Goal: Task Accomplishment & Management: Manage account settings

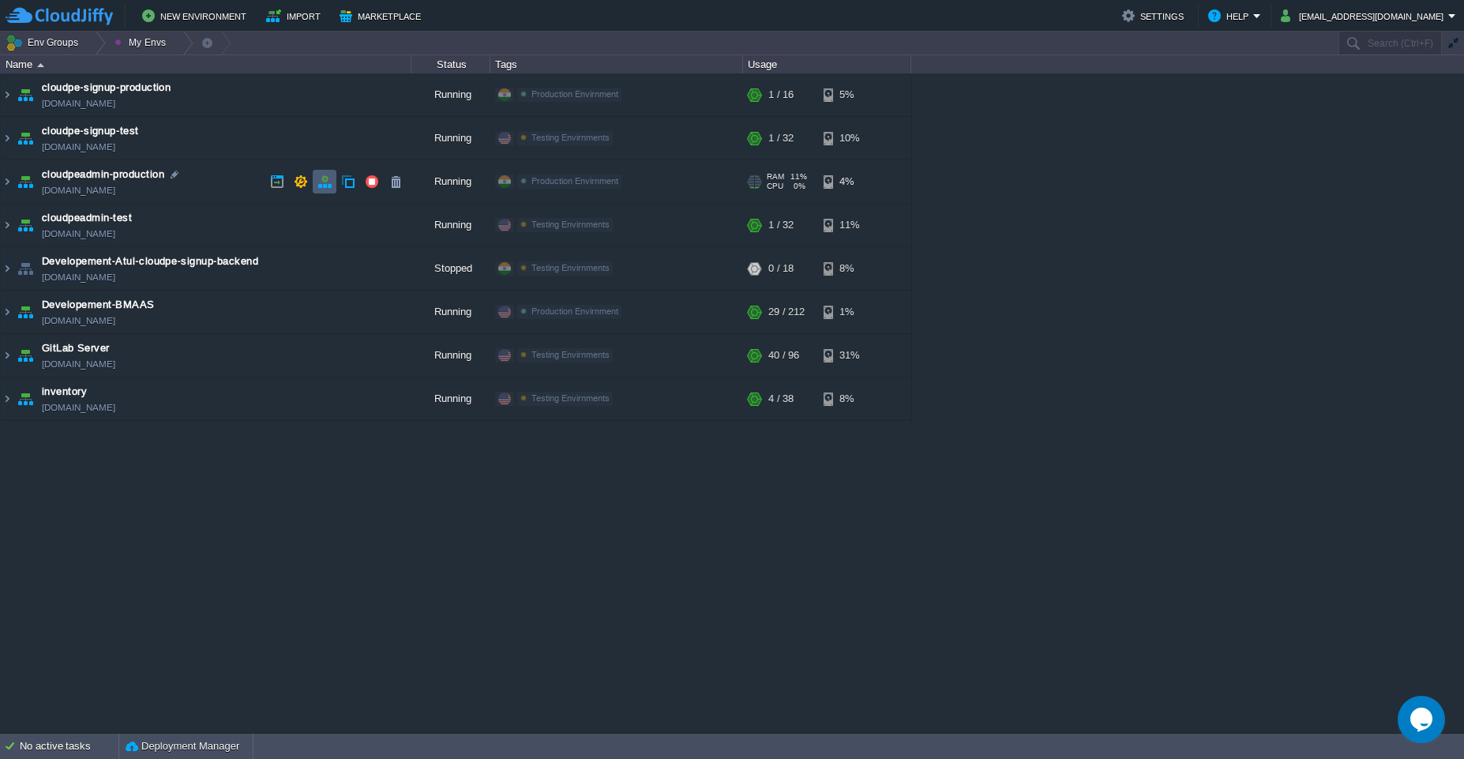
click at [321, 189] on td at bounding box center [325, 182] width 24 height 24
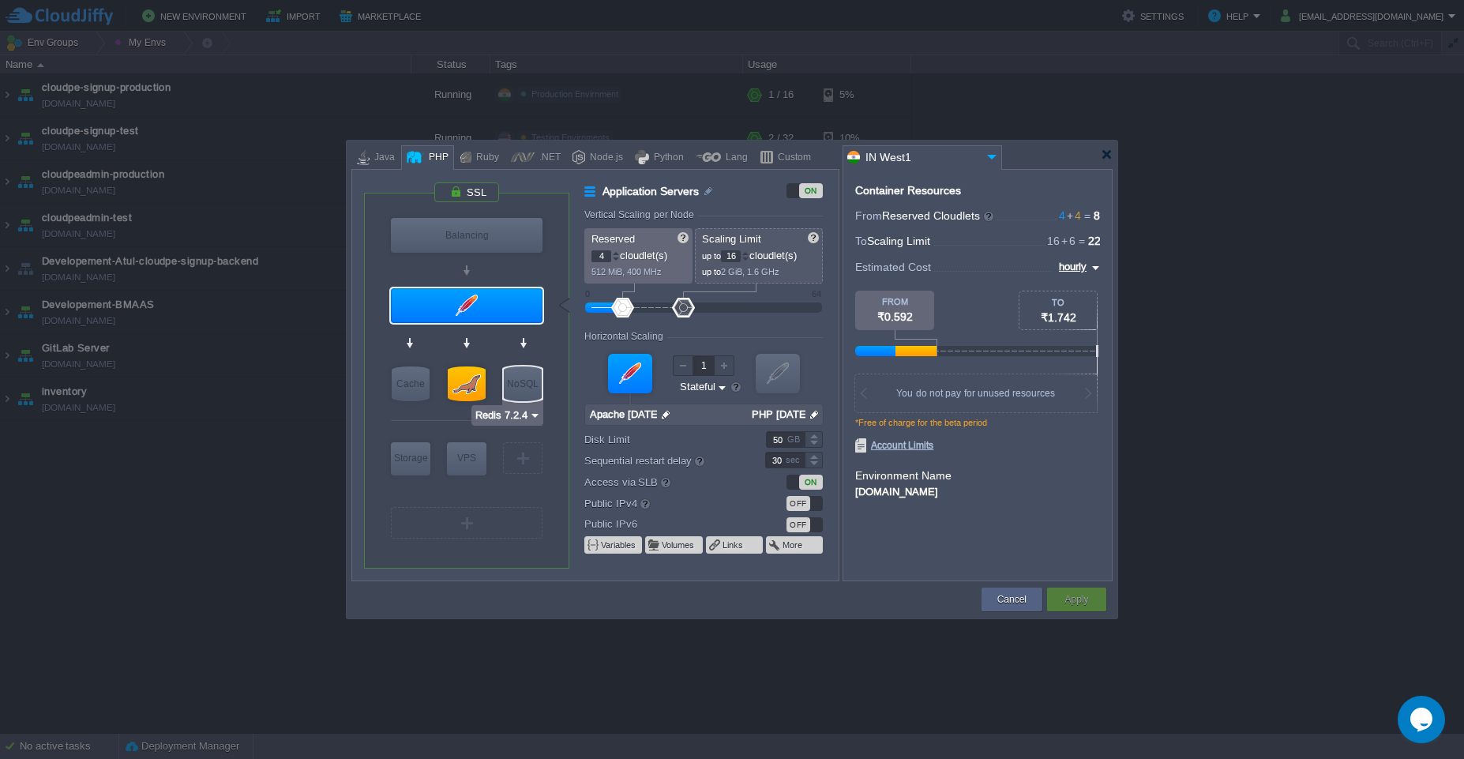
type input "Apache [DATE]"
click at [731, 605] on button "Cancel" at bounding box center [1011, 599] width 29 height 16
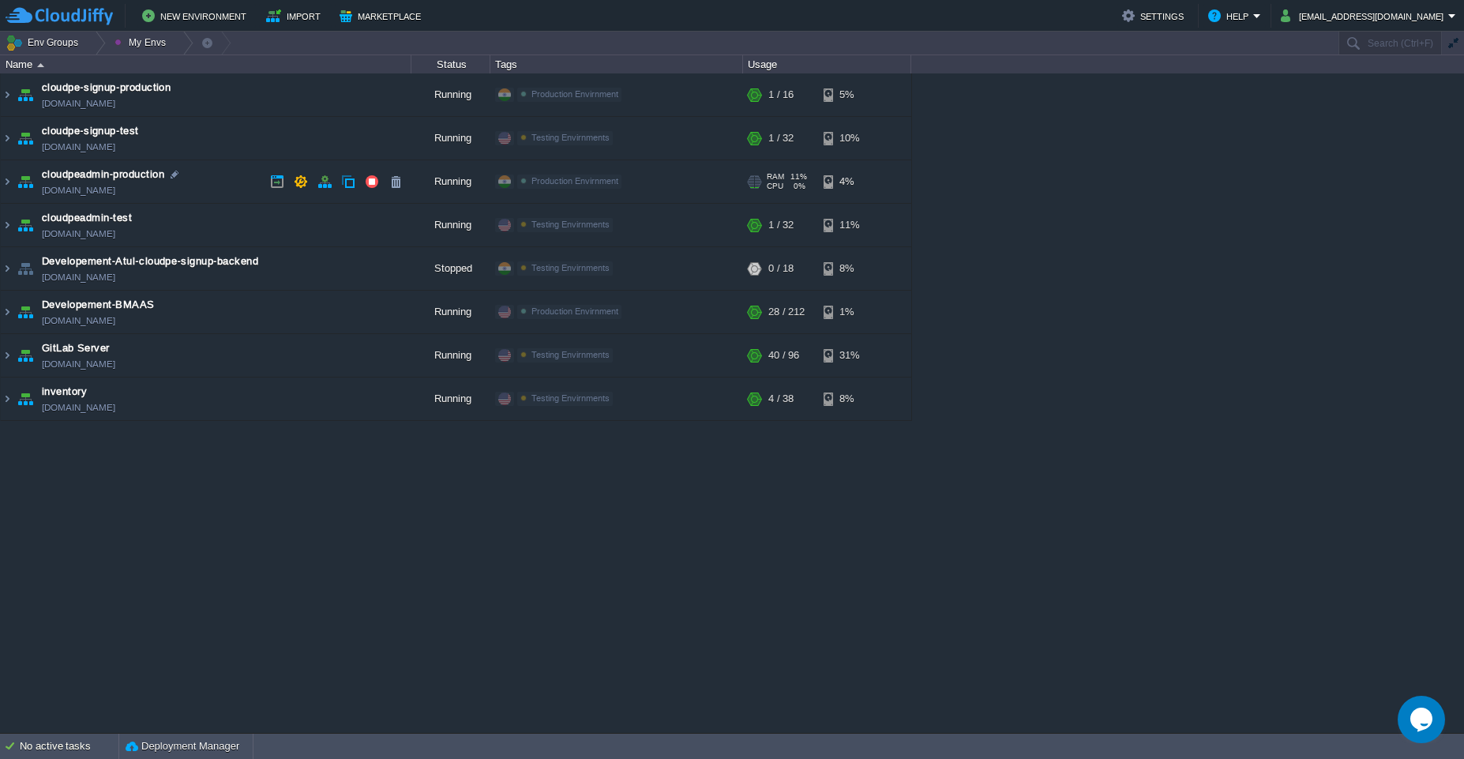
click at [231, 186] on td "cloudpeadmin-production [DOMAIN_NAME]" at bounding box center [206, 181] width 410 height 43
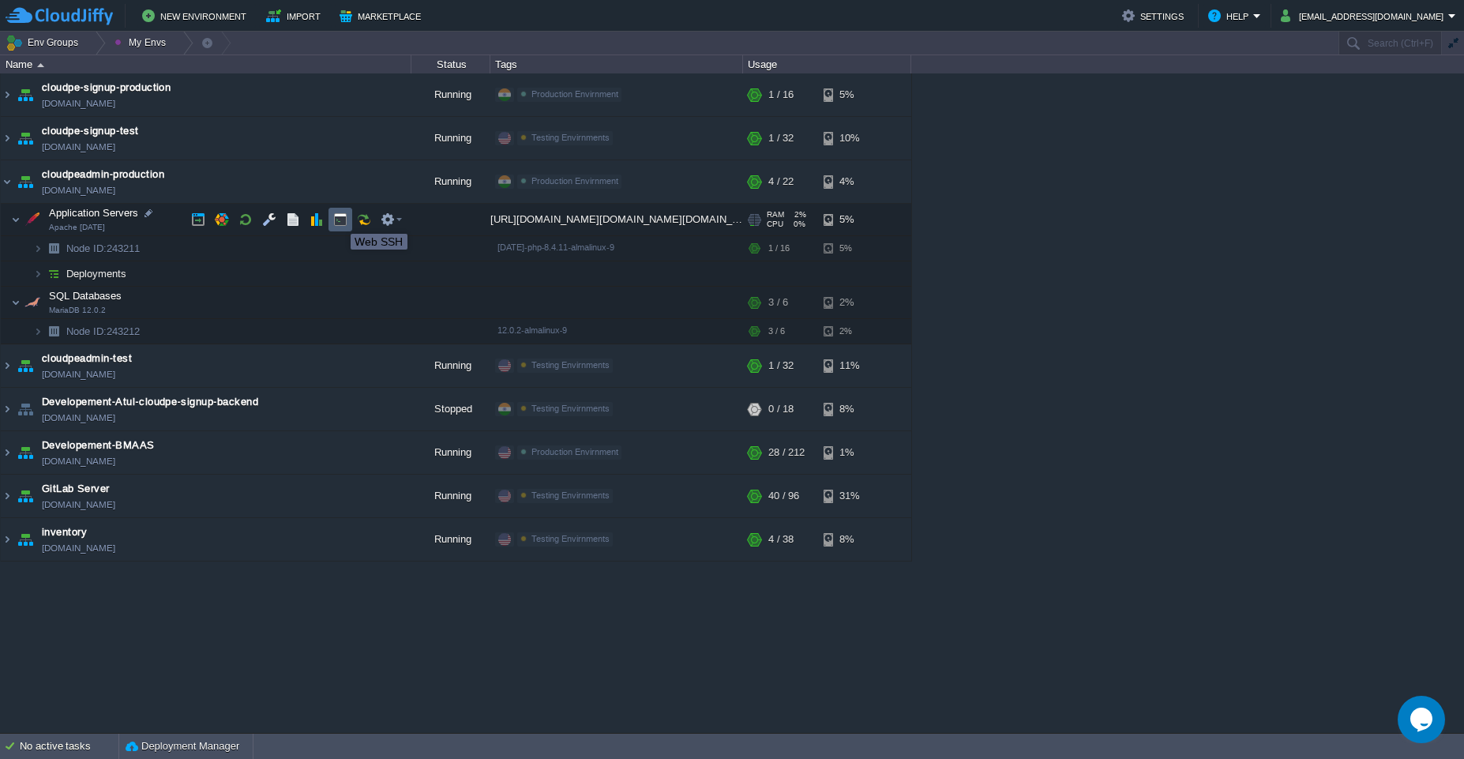
click at [339, 219] on button "button" at bounding box center [340, 219] width 14 height 14
click at [301, 178] on button "button" at bounding box center [301, 181] width 14 height 14
click at [299, 184] on button "button" at bounding box center [301, 181] width 14 height 14
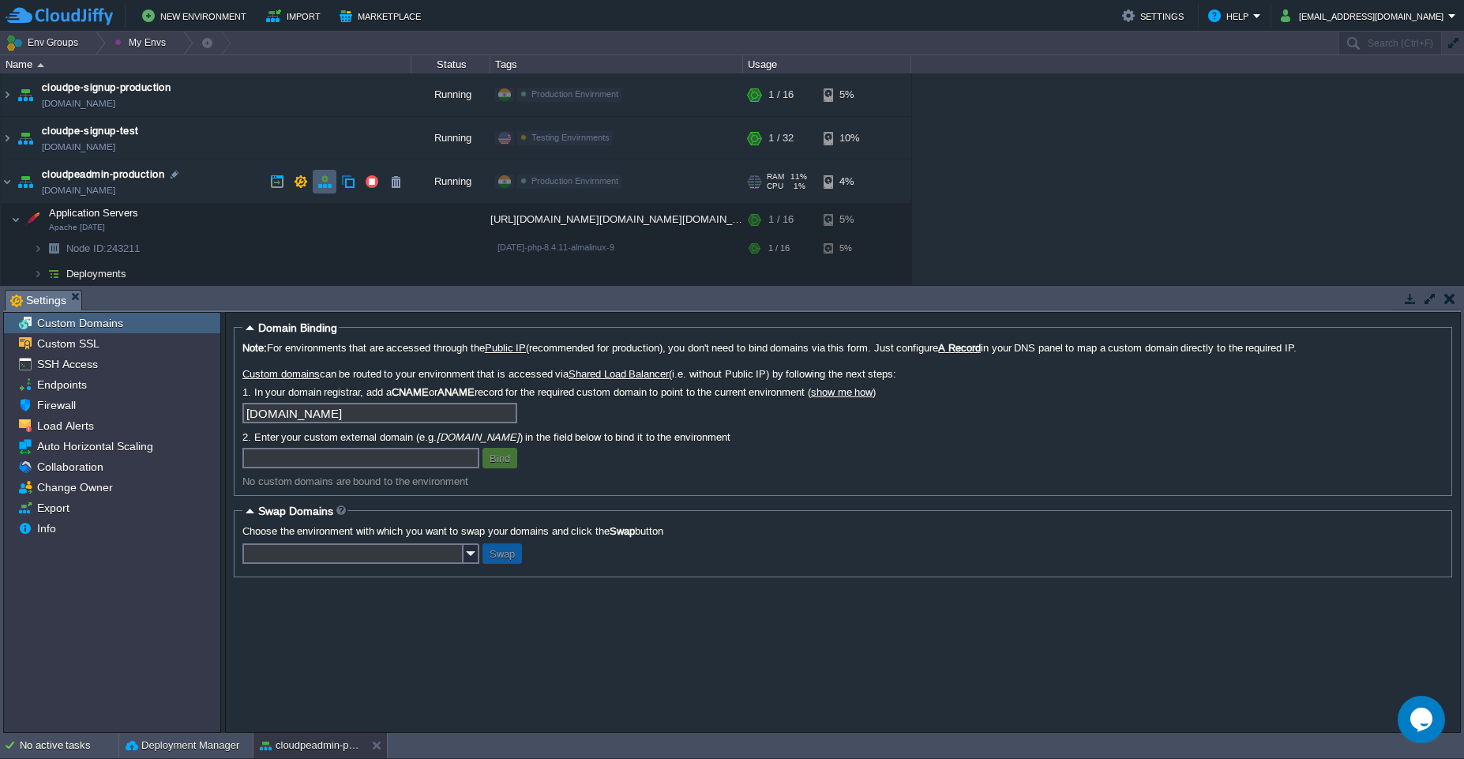
click at [332, 185] on td at bounding box center [325, 182] width 24 height 24
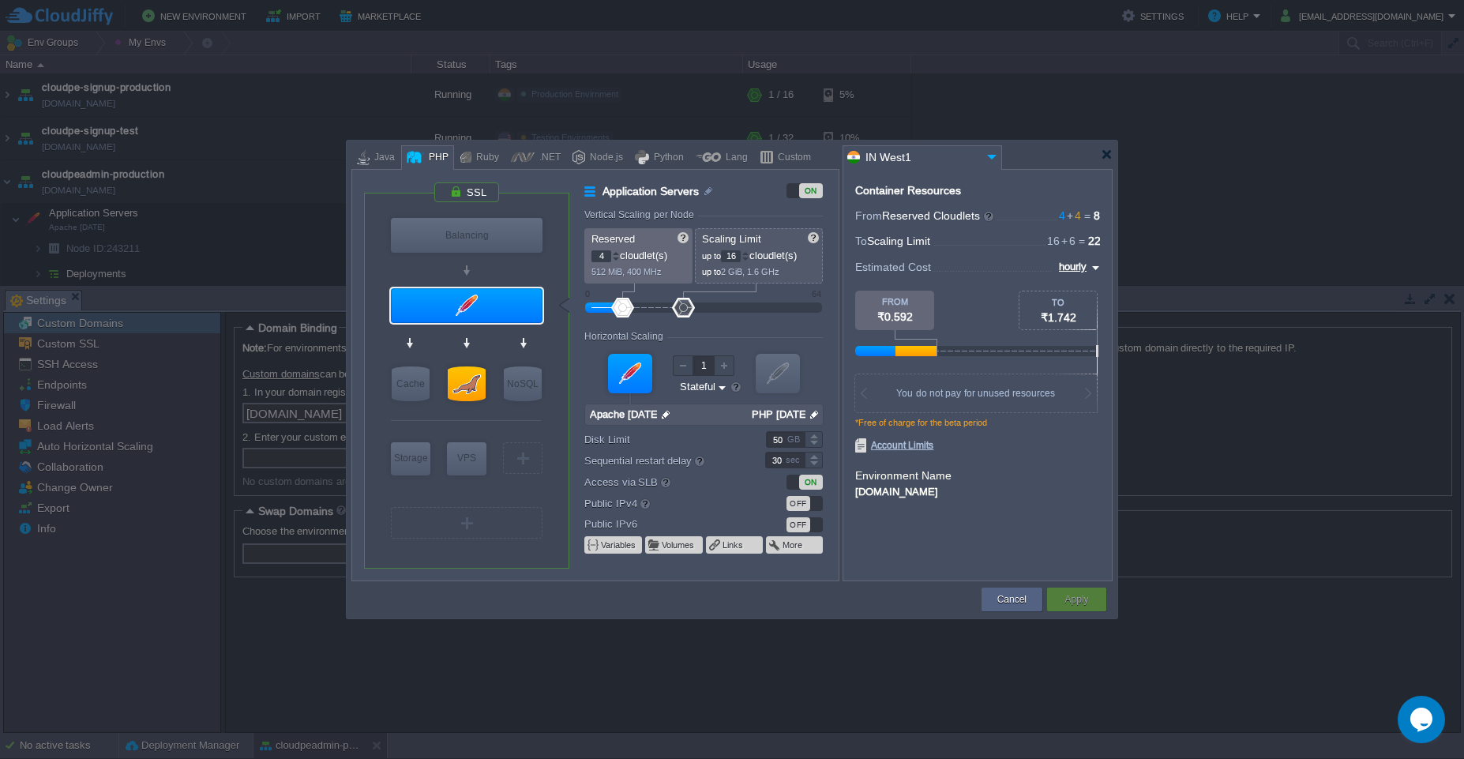
click at [731, 253] on input "16" at bounding box center [731, 256] width 20 height 12
click at [731, 253] on div at bounding box center [745, 253] width 8 height 6
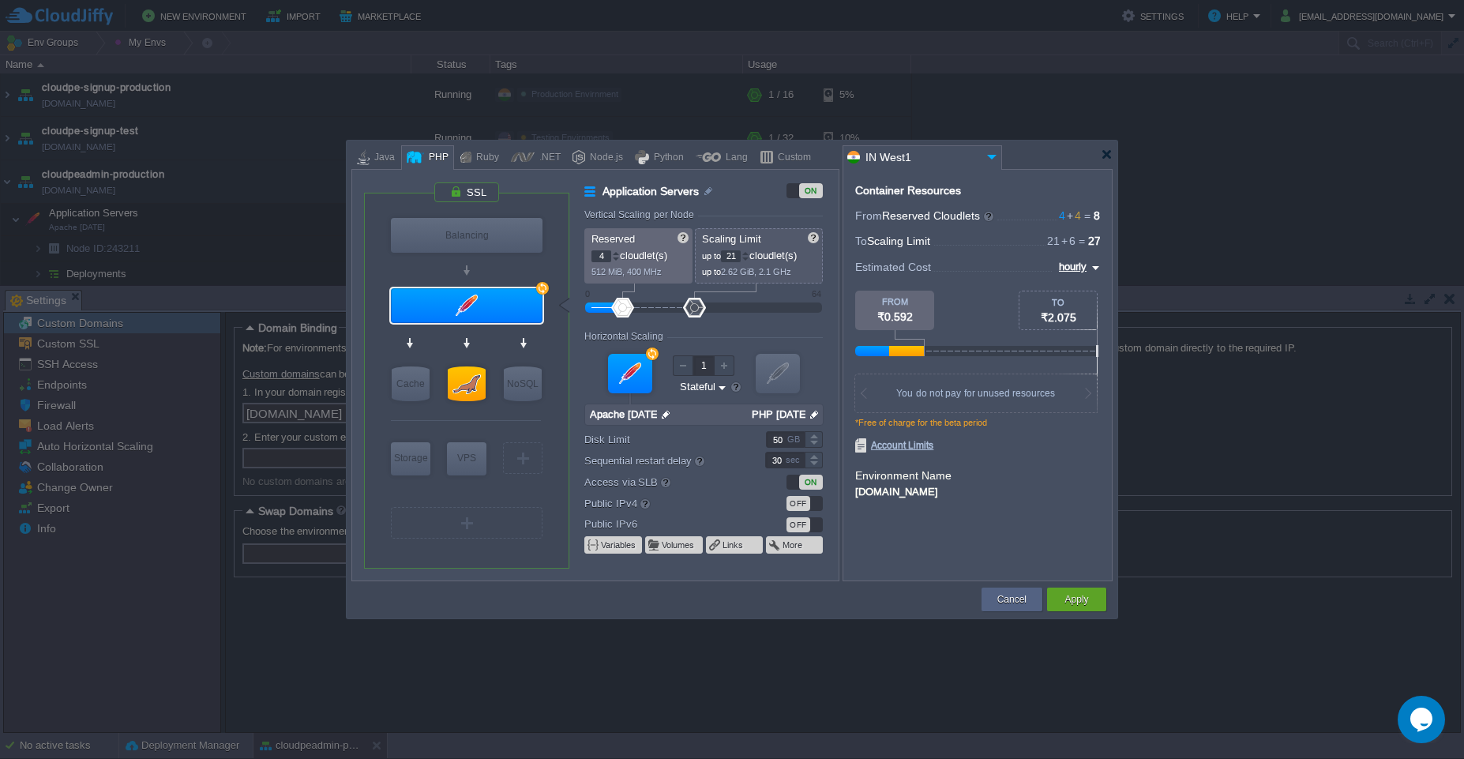
click at [731, 253] on div at bounding box center [745, 253] width 8 height 6
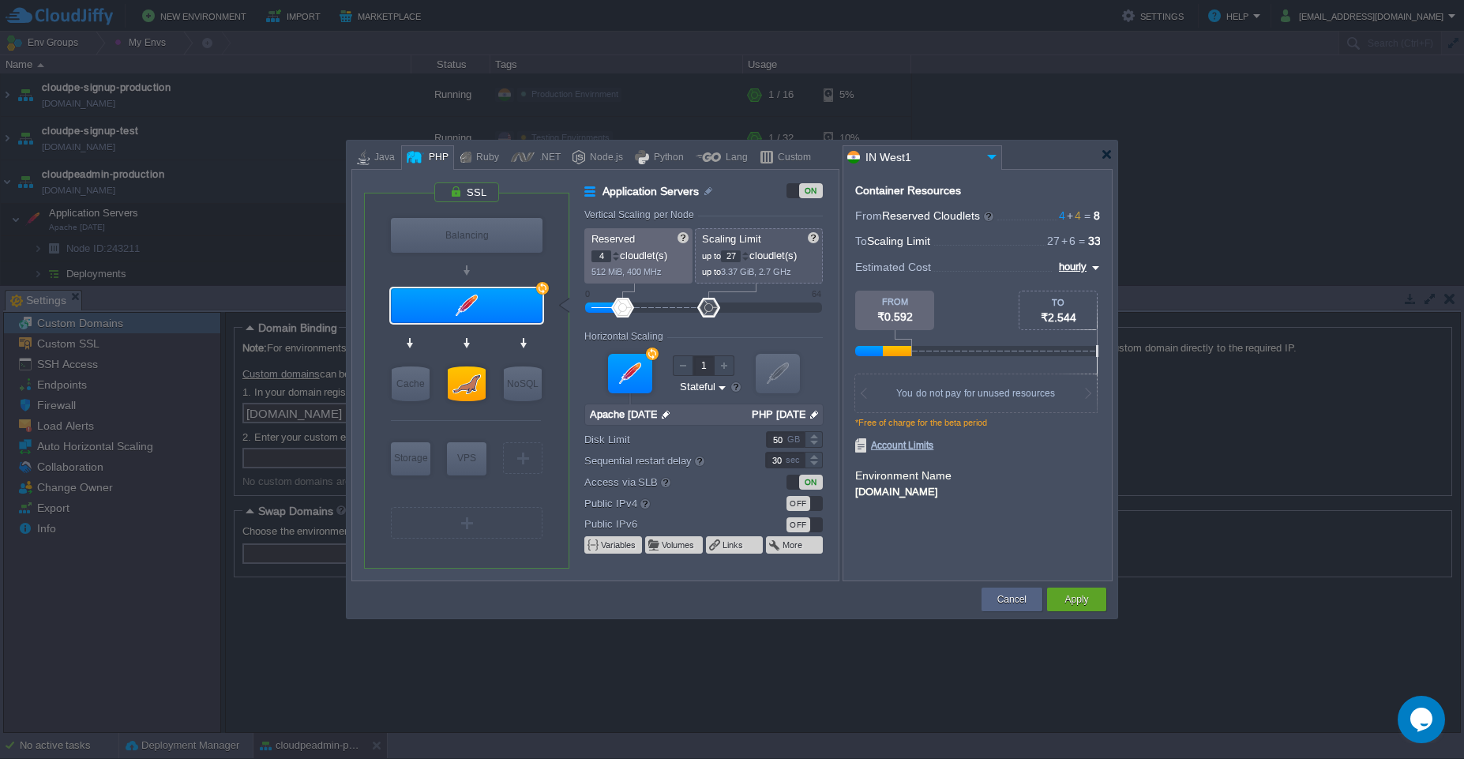
click at [731, 253] on div at bounding box center [745, 253] width 8 height 6
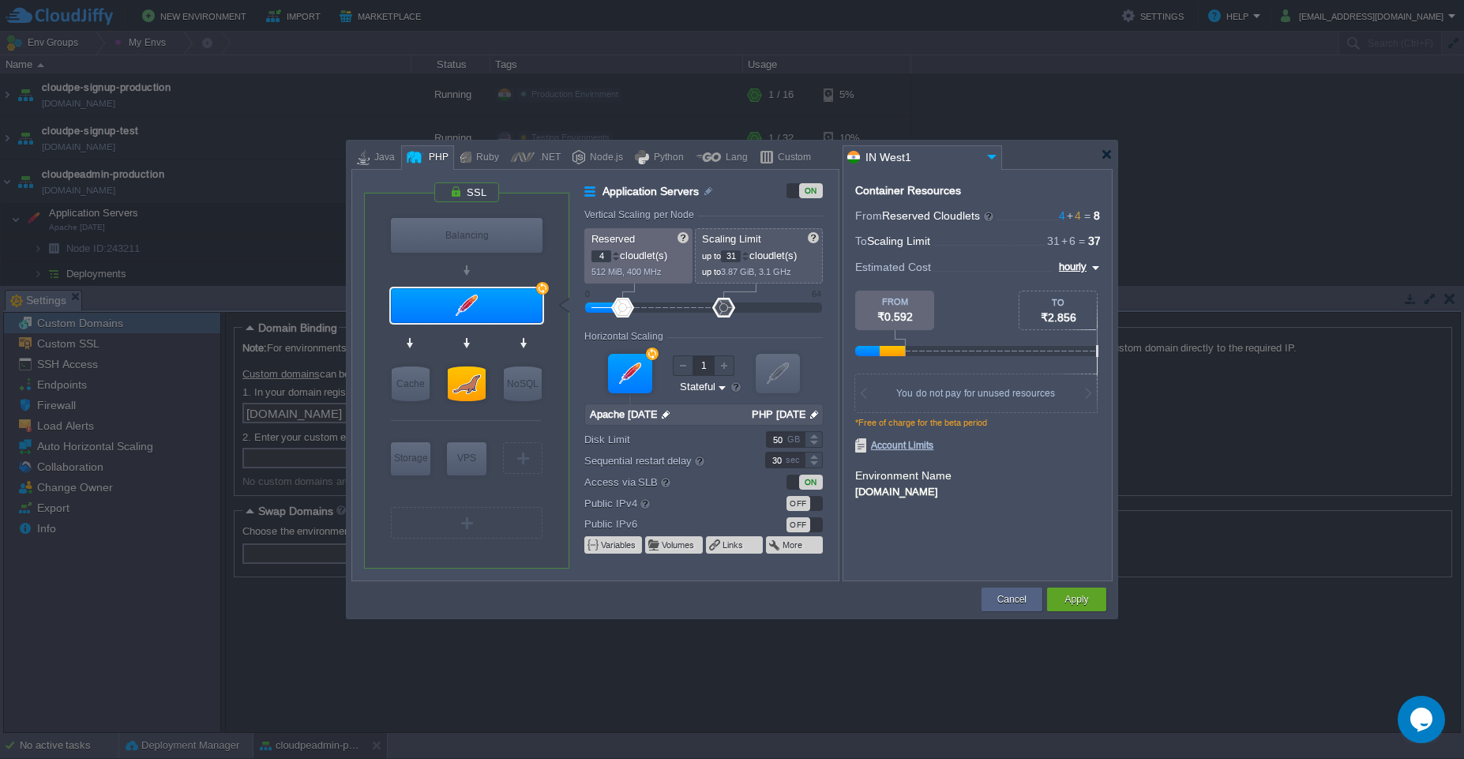
type input "32"
click at [731, 253] on div at bounding box center [745, 253] width 8 height 6
click at [602, 257] on input "4" at bounding box center [601, 256] width 20 height 12
click at [599, 257] on input "8" at bounding box center [601, 256] width 20 height 12
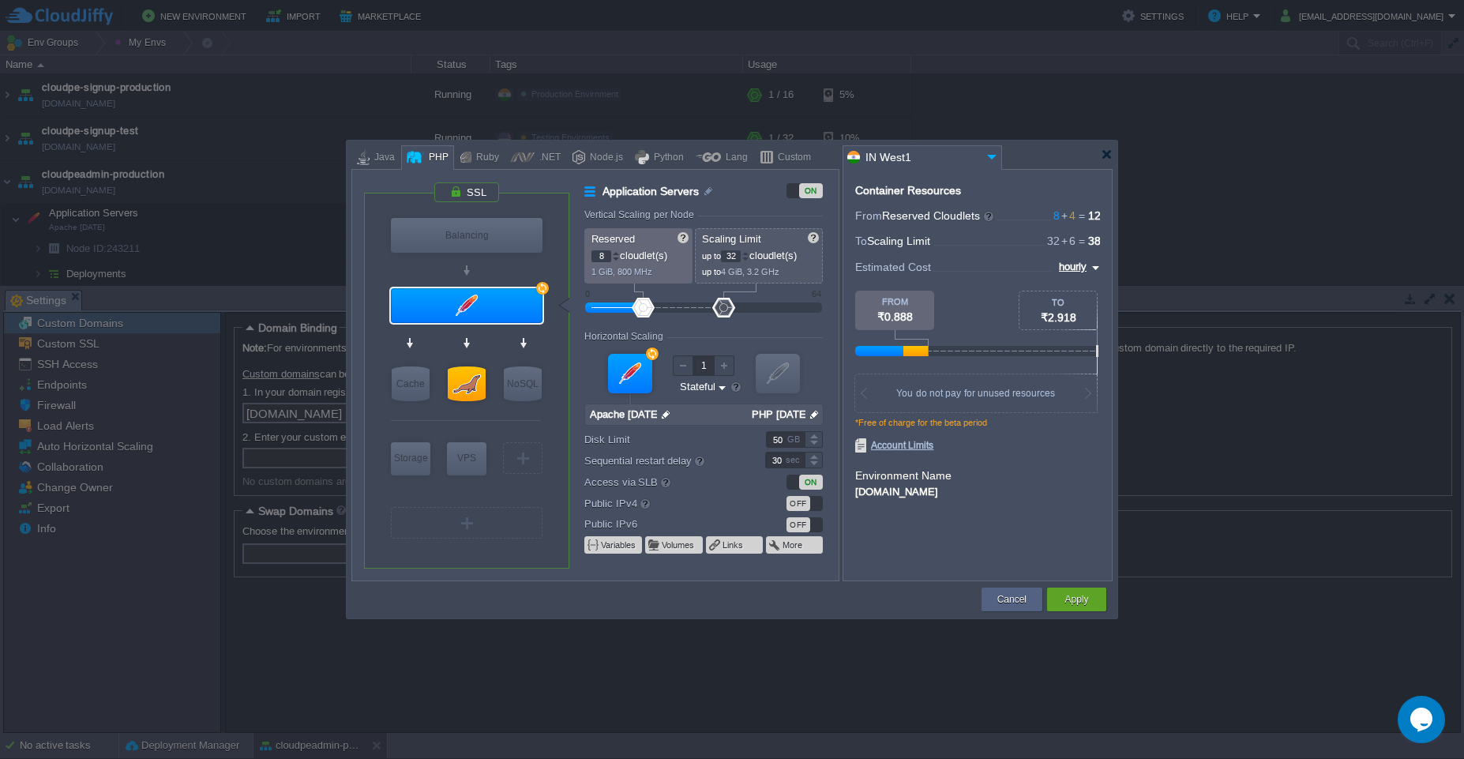
click at [599, 257] on input "8" at bounding box center [601, 256] width 20 height 12
type input "36"
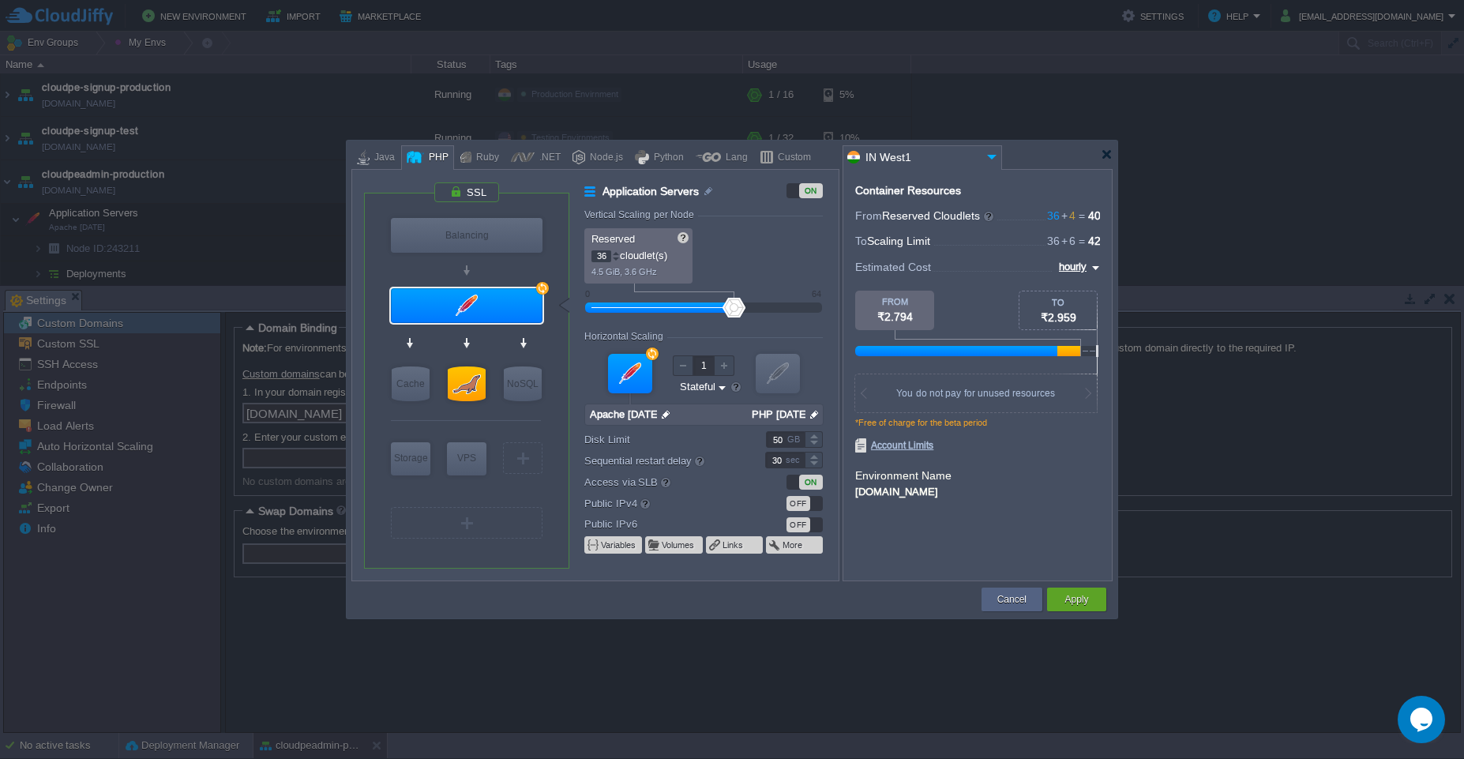
click at [602, 255] on input "36" at bounding box center [601, 256] width 20 height 12
type input "18"
type input "64"
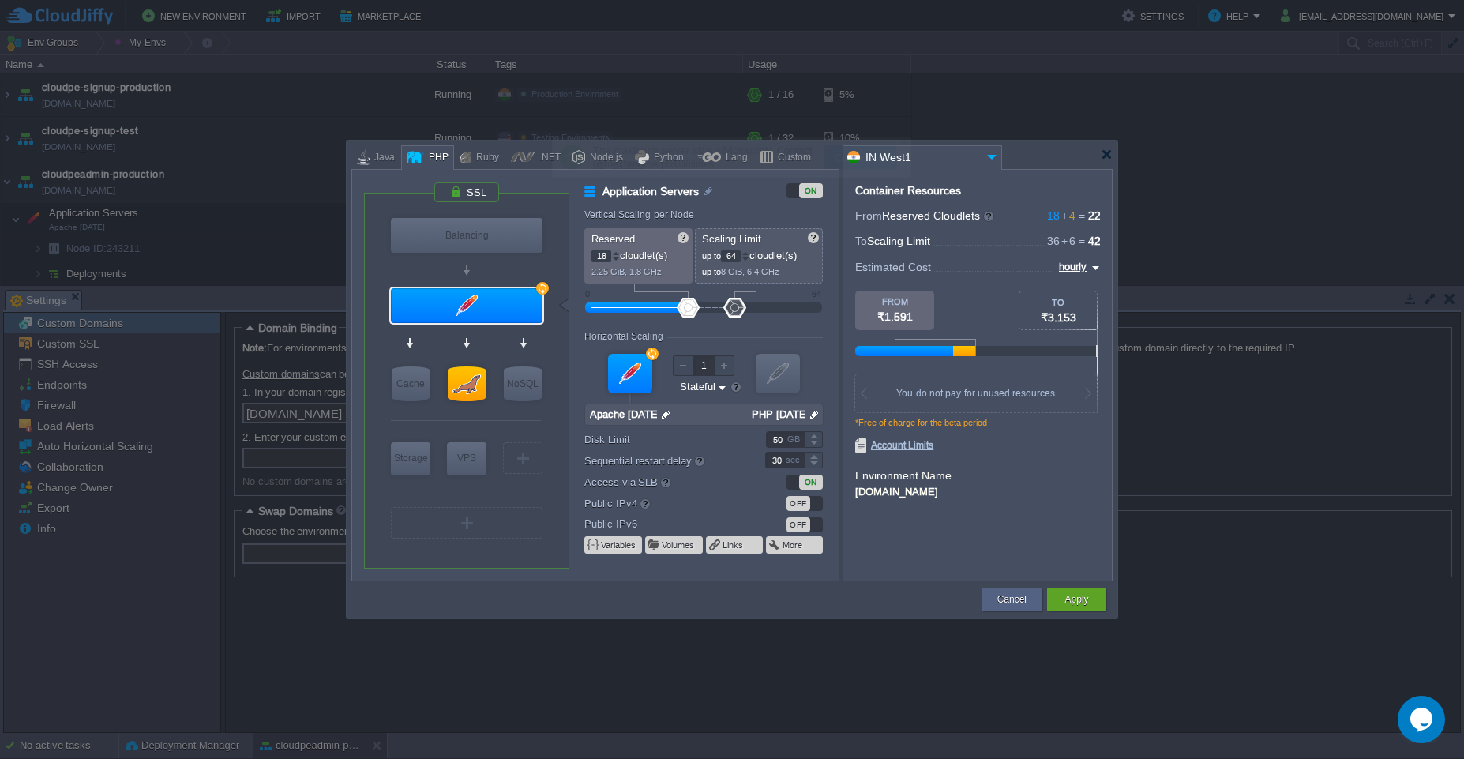
click at [602, 255] on input "18" at bounding box center [601, 256] width 20 height 12
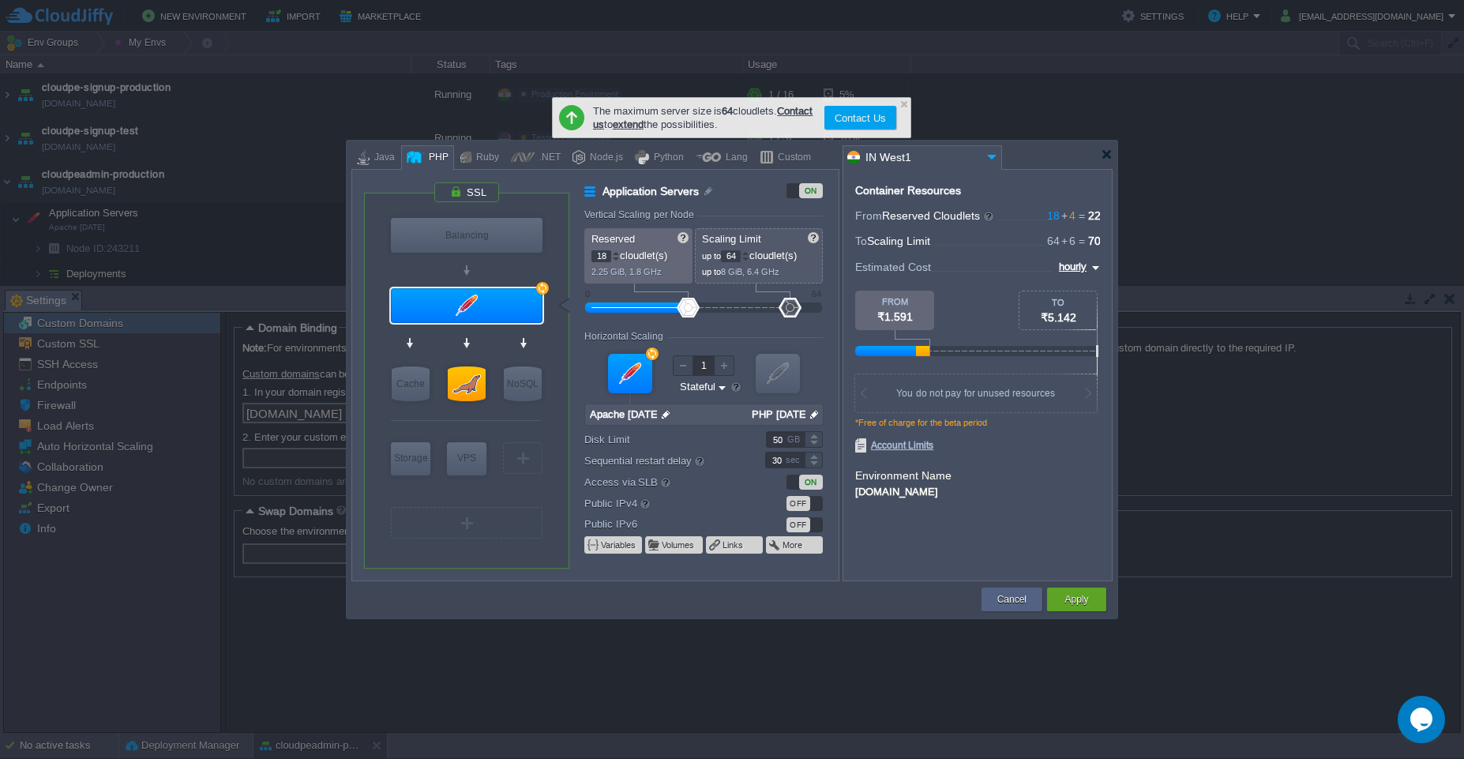
click at [602, 255] on input "18" at bounding box center [601, 256] width 20 height 12
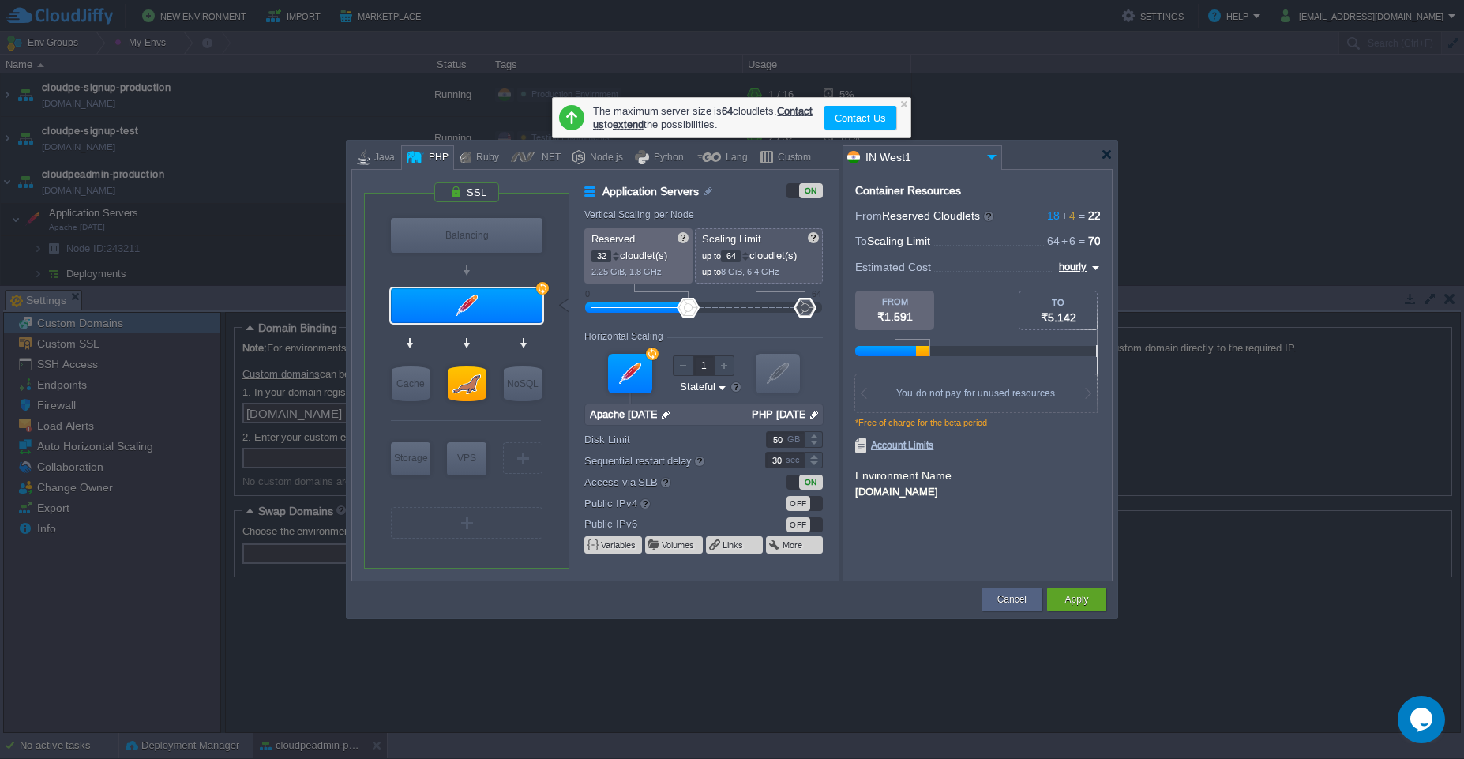
type input "32"
click at [731, 602] on button "Apply" at bounding box center [1076, 599] width 24 height 16
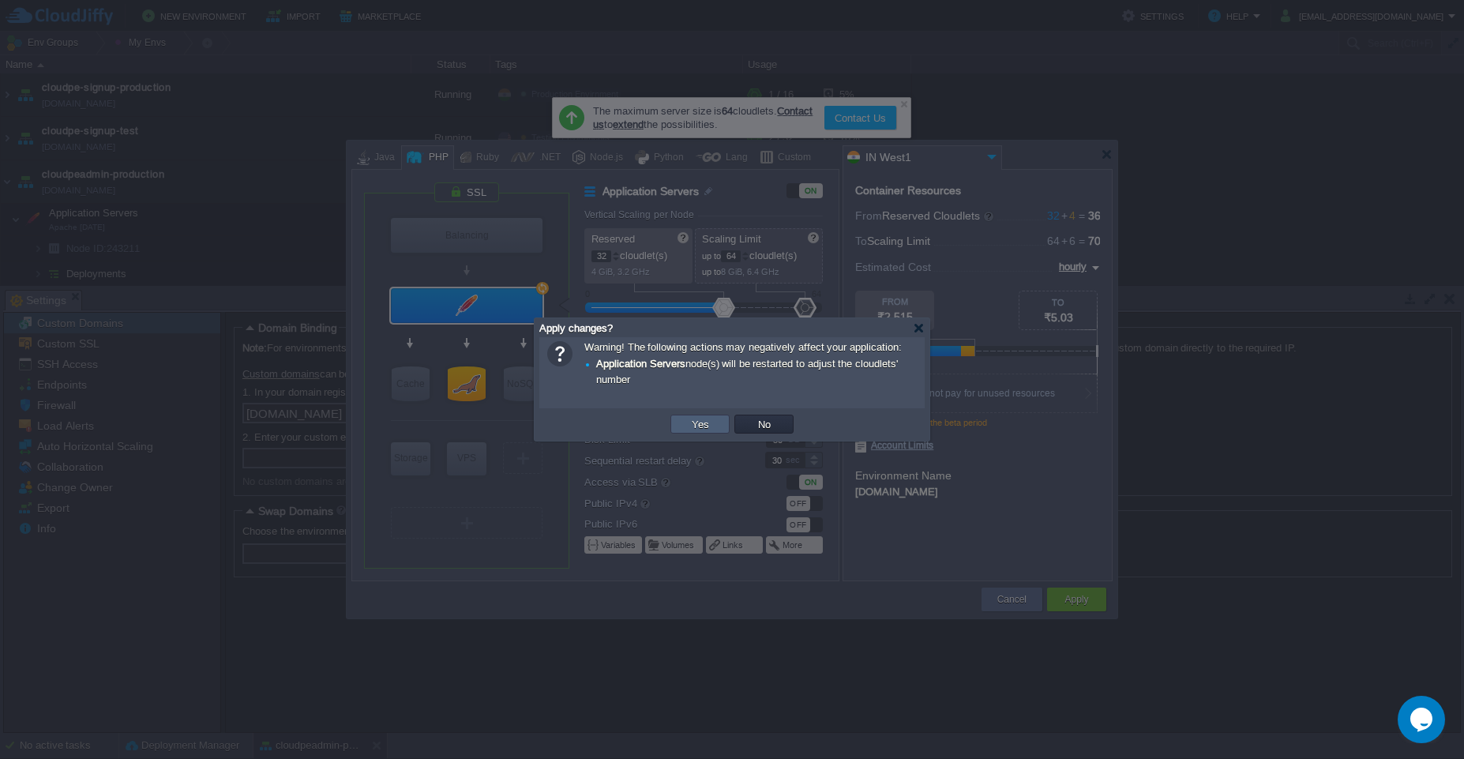
click at [710, 430] on button "Yes" at bounding box center [700, 424] width 27 height 14
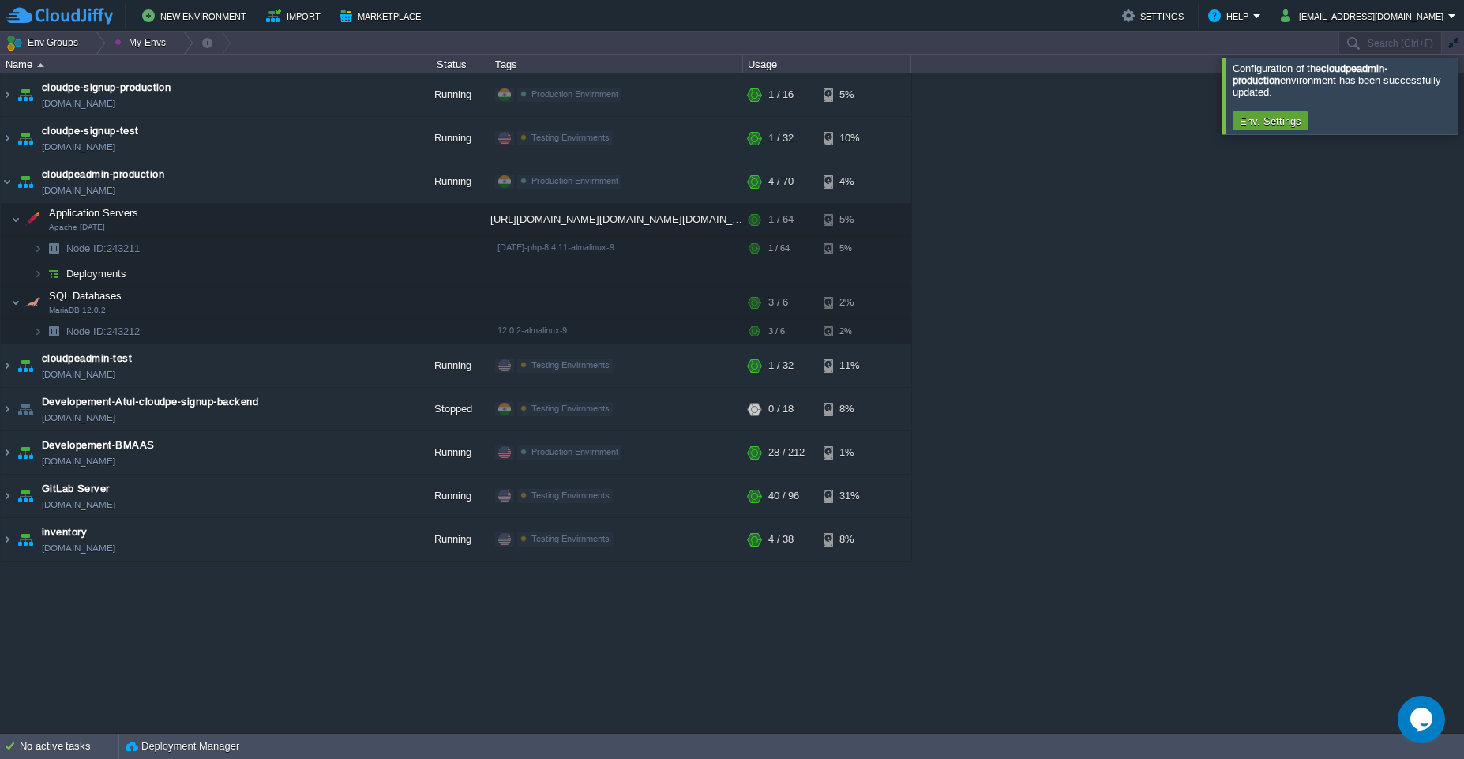
click at [731, 102] on div at bounding box center [1483, 96] width 0 height 76
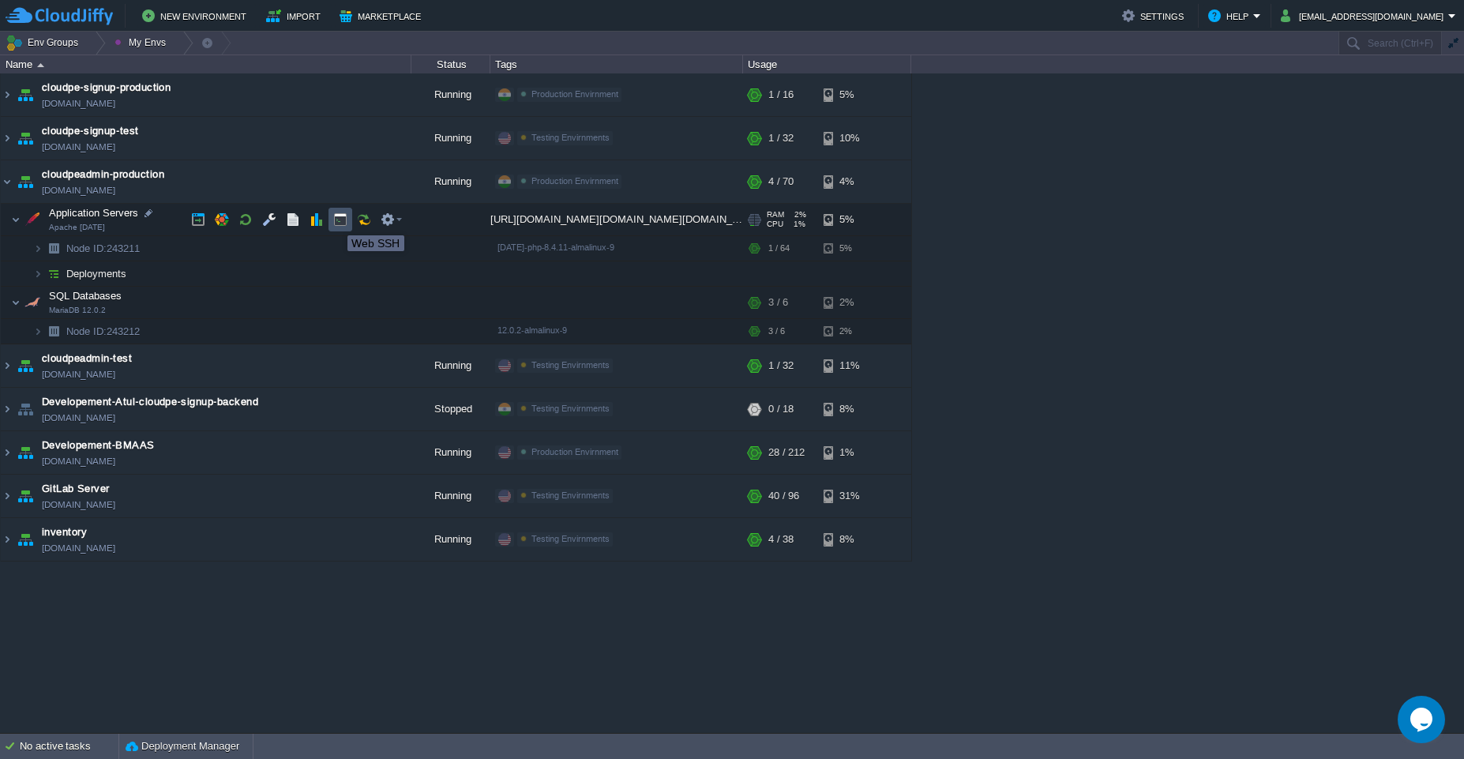
click at [335, 221] on button "button" at bounding box center [340, 219] width 14 height 14
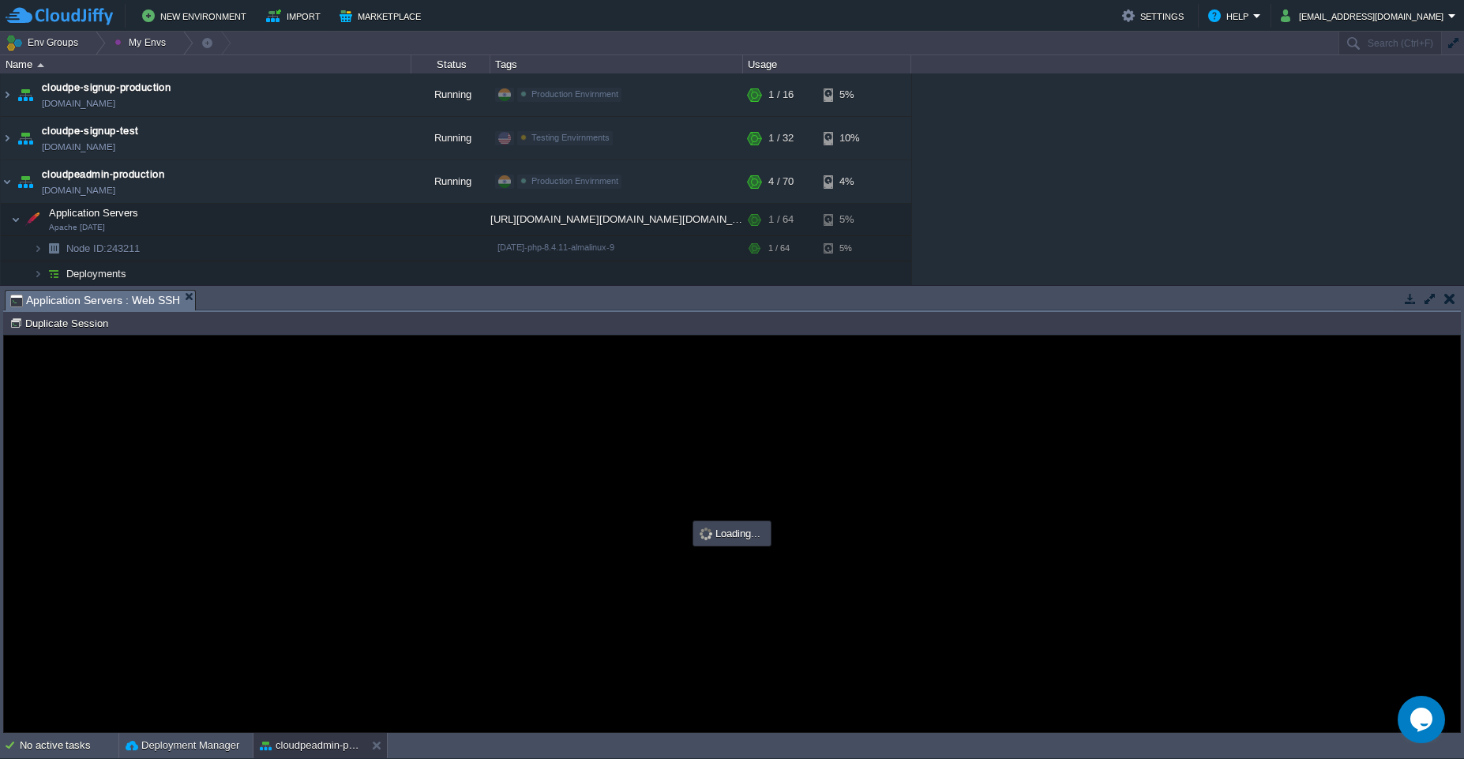
type input "#000000"
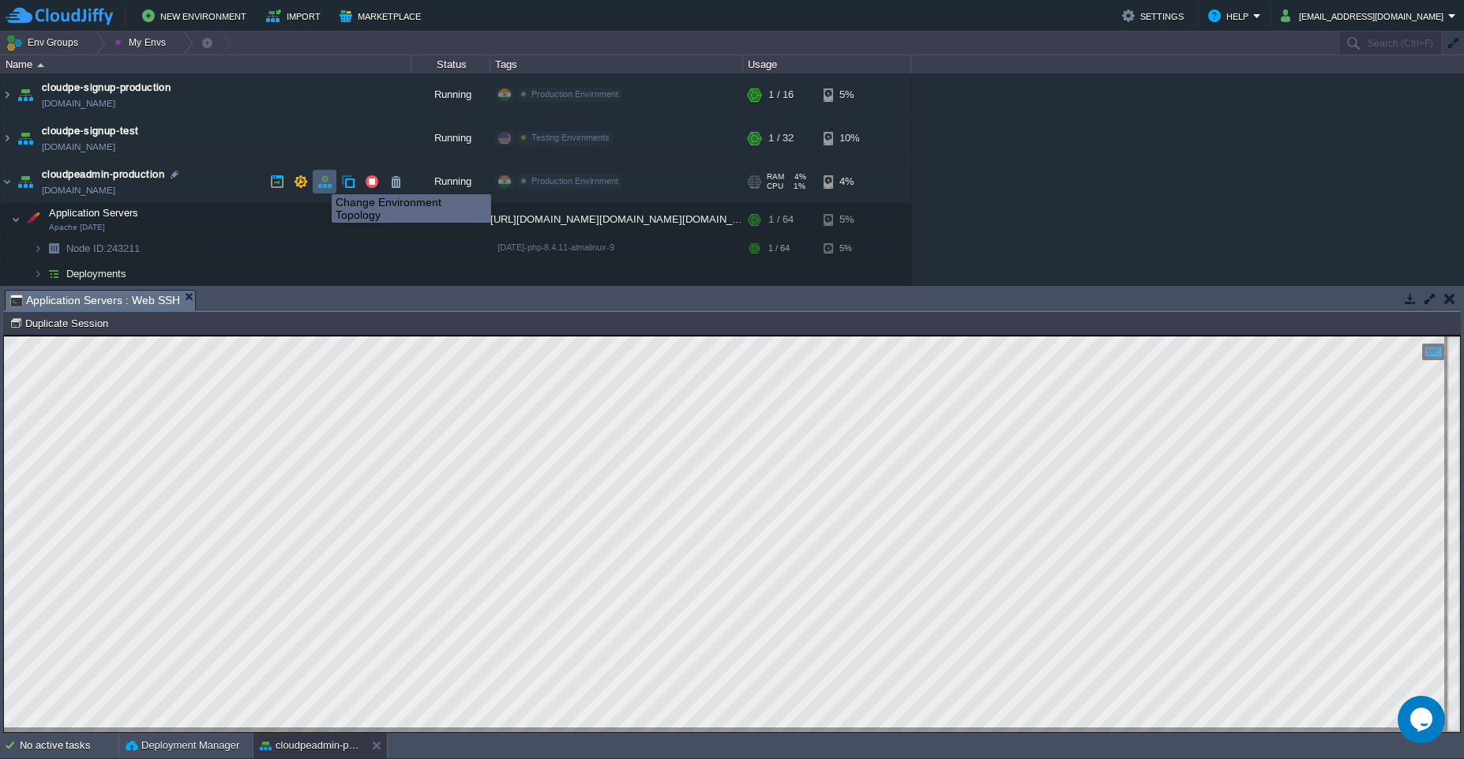
click at [317, 183] on button "button" at bounding box center [324, 181] width 14 height 14
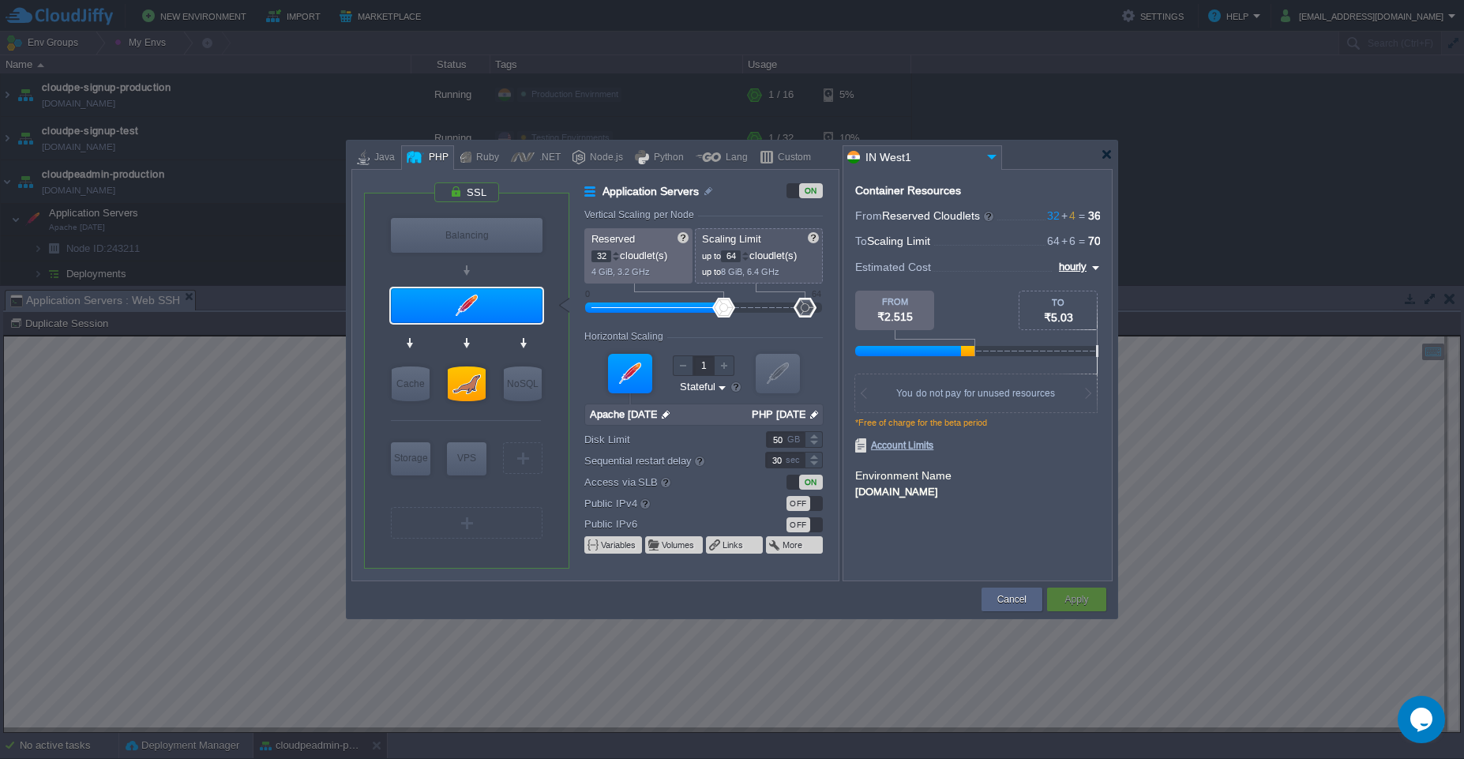
click at [731, 253] on input "64" at bounding box center [731, 256] width 20 height 12
type input "64"
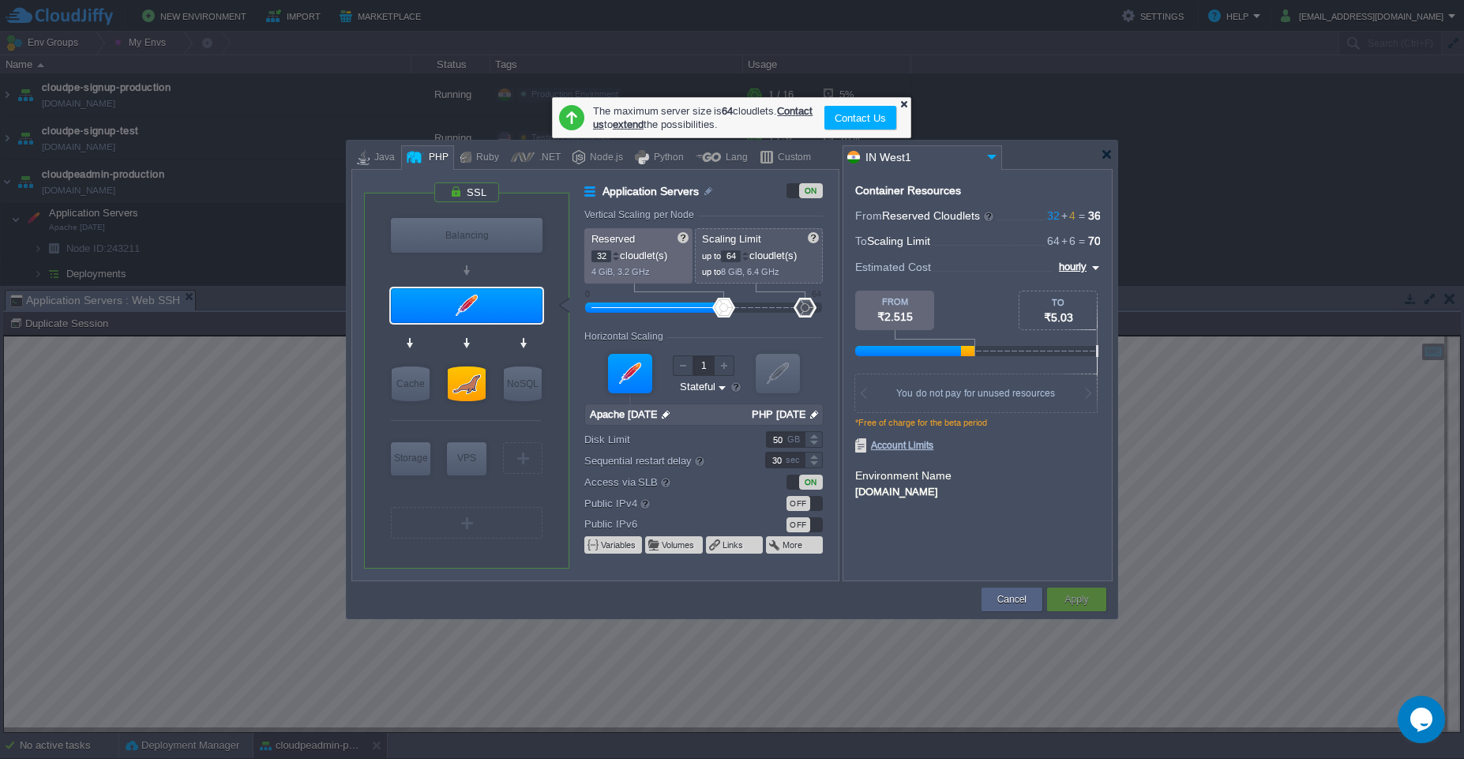
click at [731, 104] on div at bounding box center [903, 104] width 10 height 10
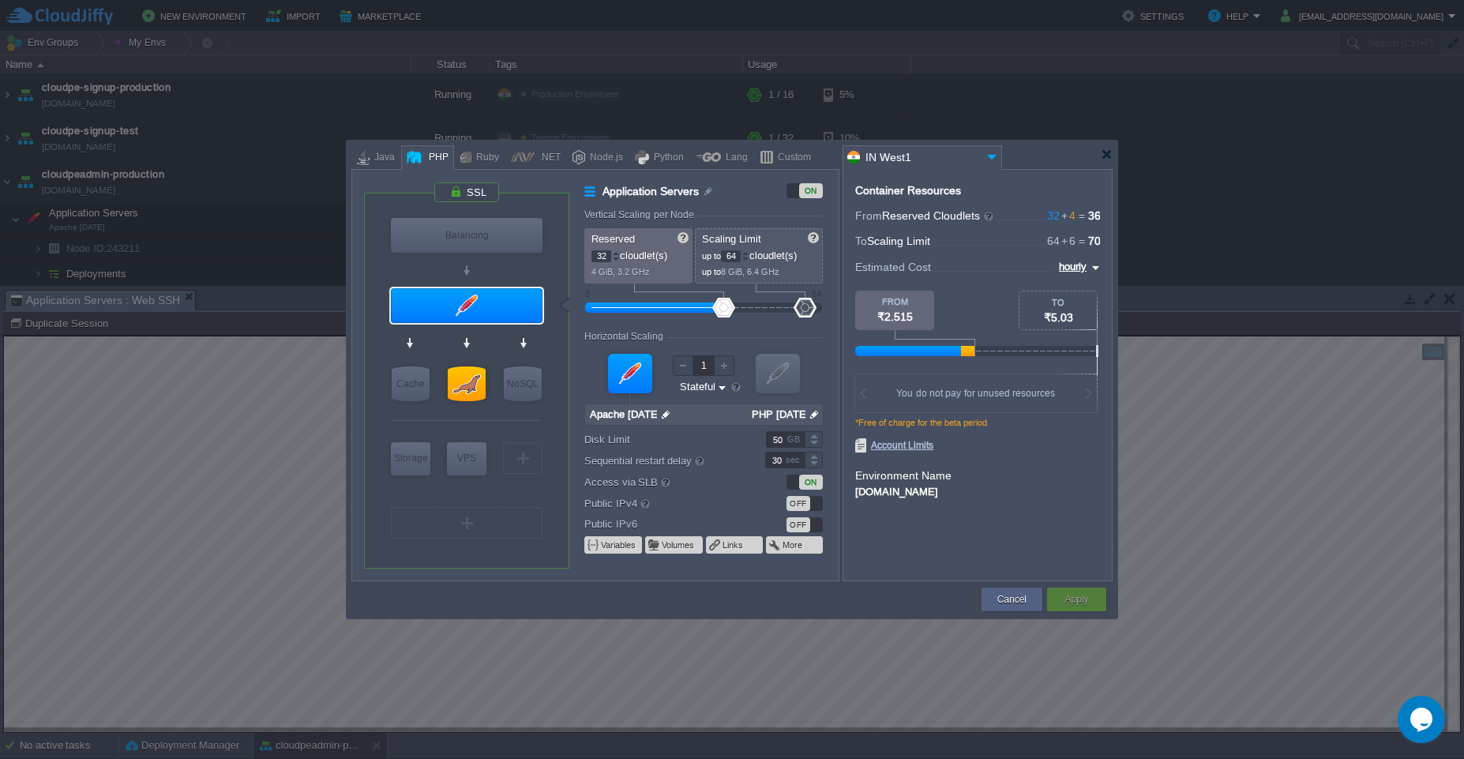
click at [731, 257] on input "64" at bounding box center [731, 256] width 20 height 12
click at [731, 254] on div at bounding box center [745, 253] width 8 height 6
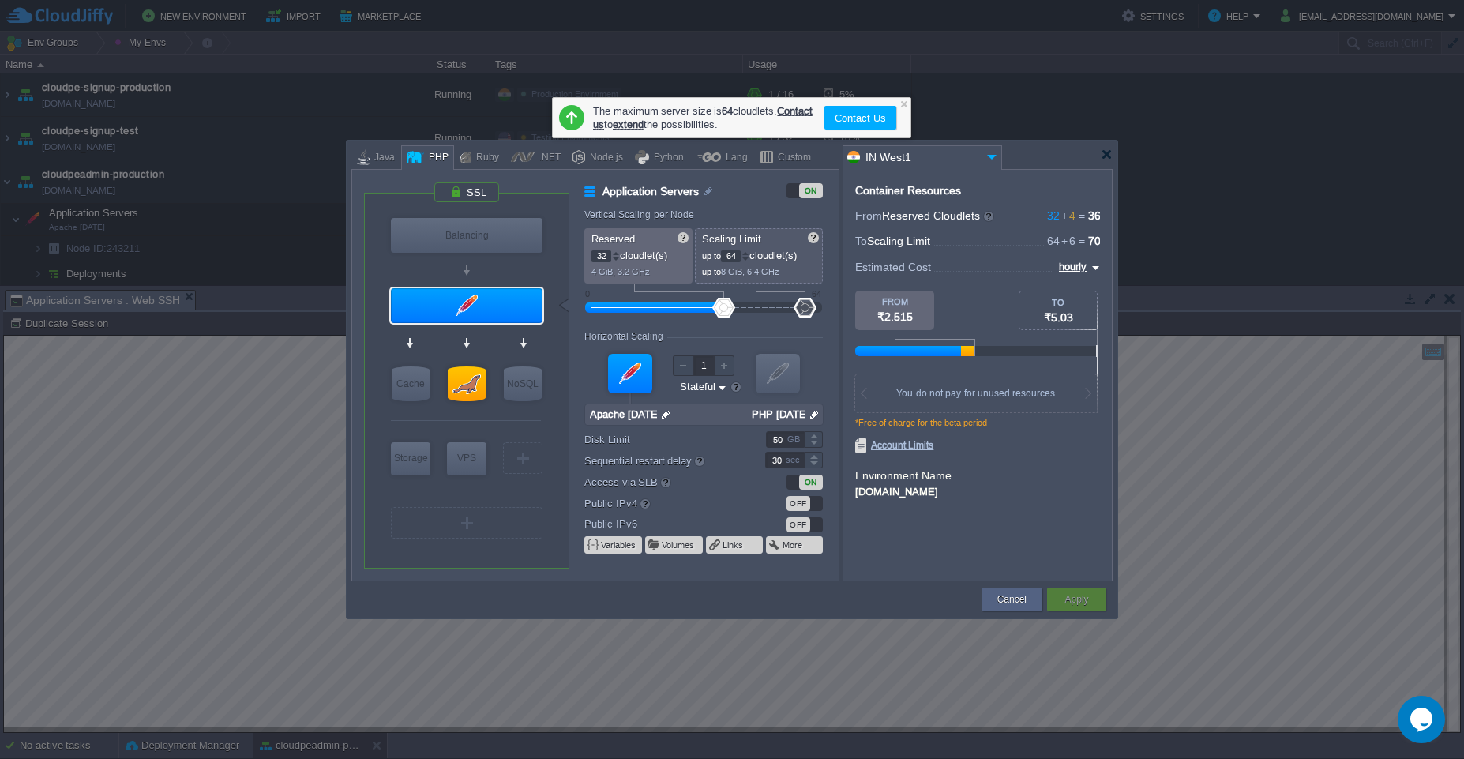
click at [643, 129] on link "extend" at bounding box center [628, 124] width 31 height 12
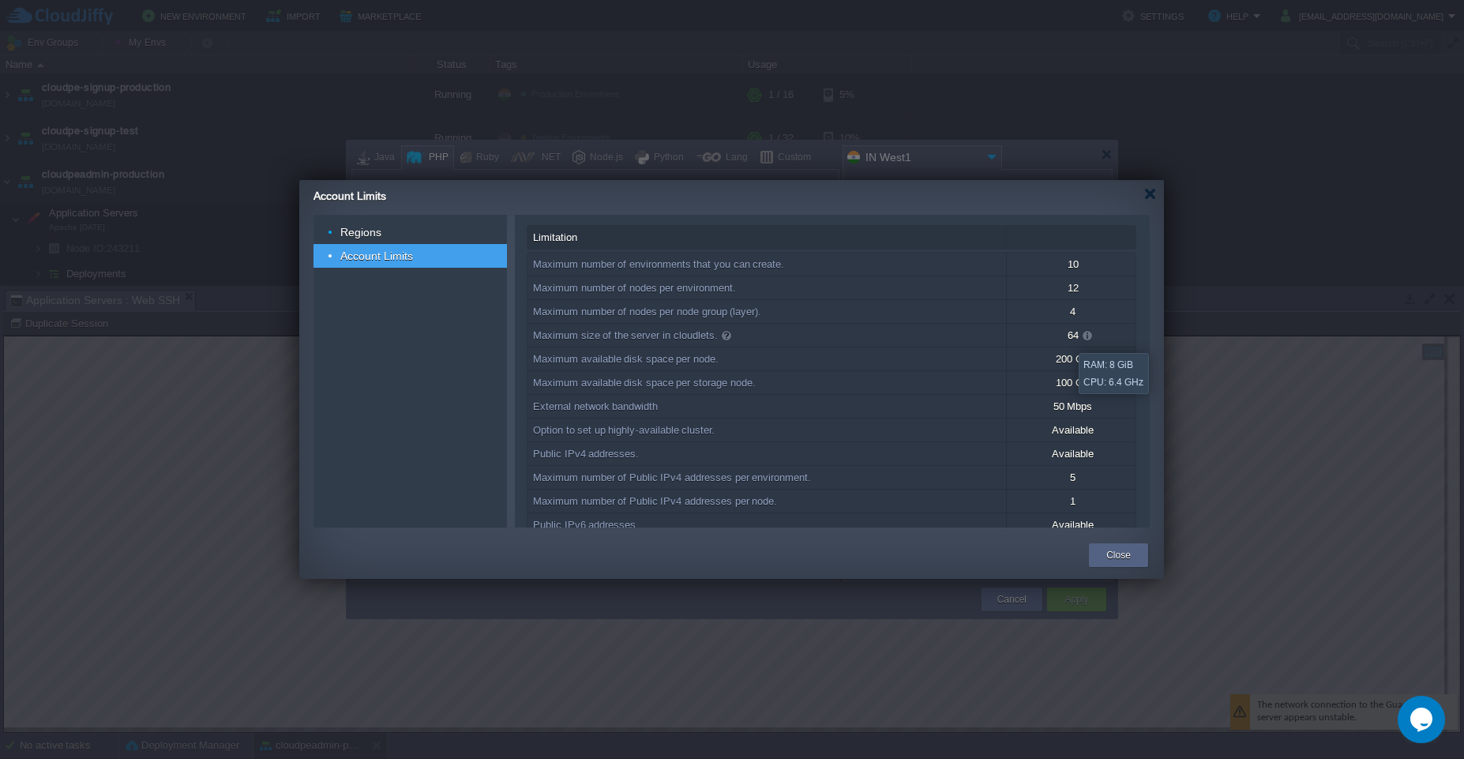
click at [731, 339] on span "64" at bounding box center [1072, 335] width 11 height 12
drag, startPoint x: 1076, startPoint y: 339, endPoint x: 1085, endPoint y: 333, distance: 11.0
click at [731, 333] on span "64" at bounding box center [1072, 335] width 11 height 12
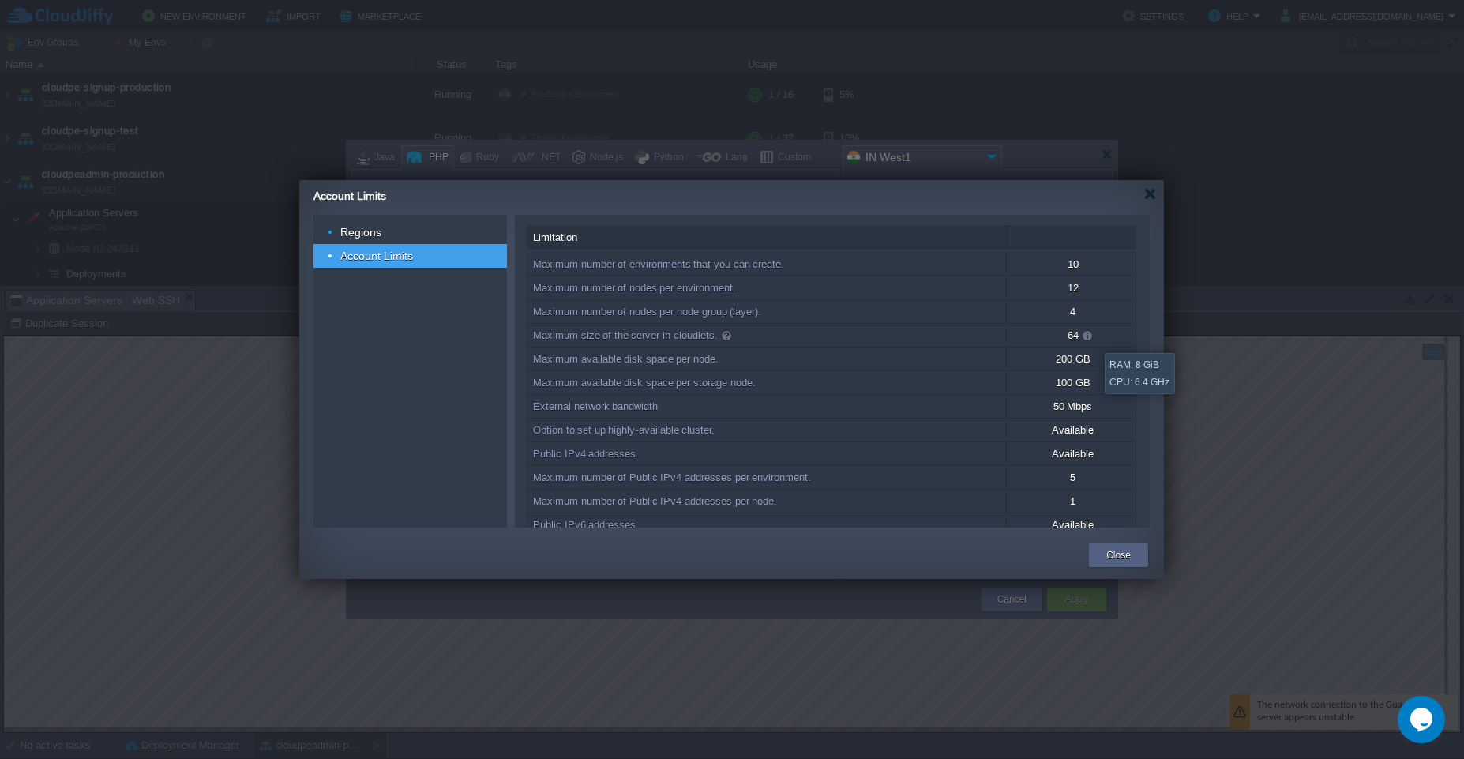
click at [731, 333] on span at bounding box center [1087, 335] width 13 height 15
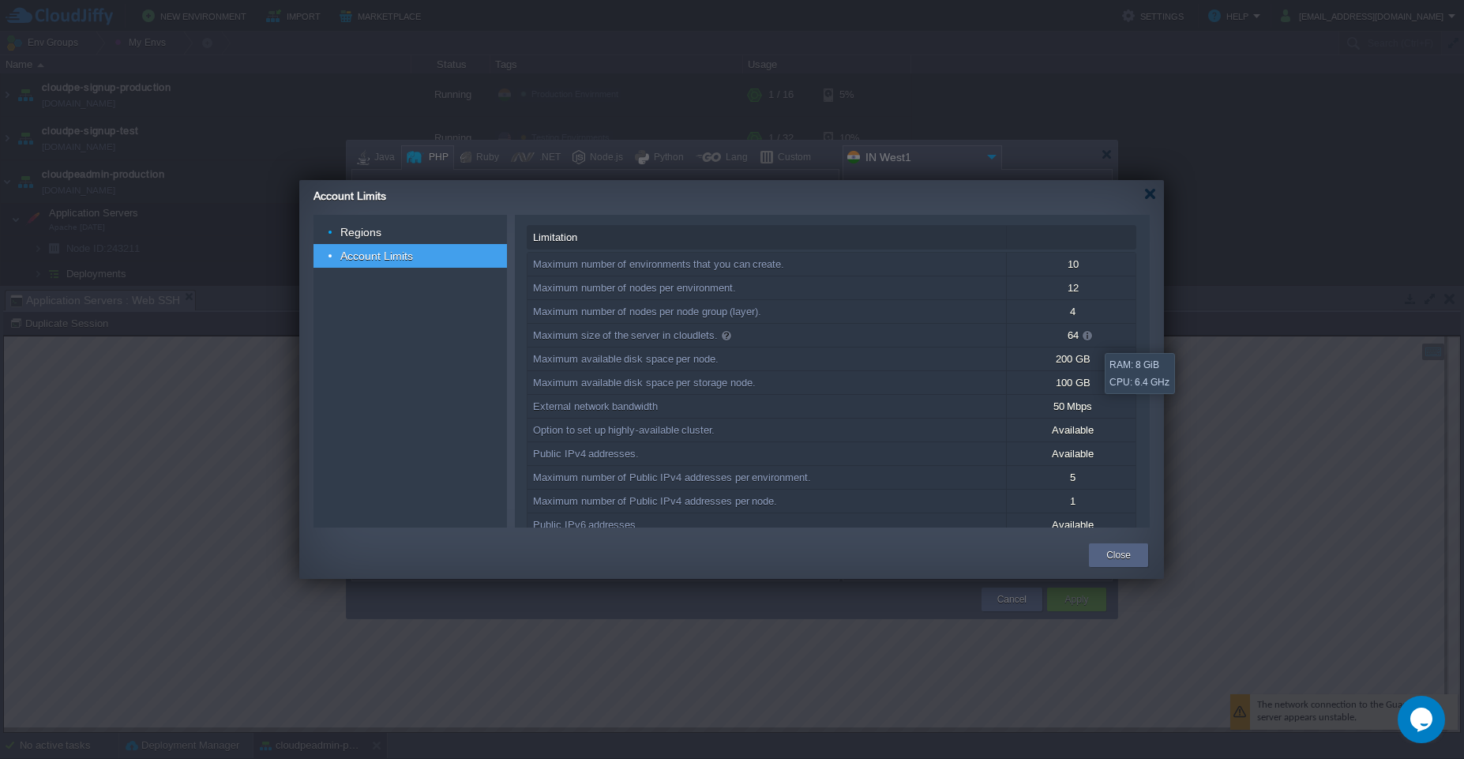
click at [731, 333] on span at bounding box center [1087, 335] width 13 height 15
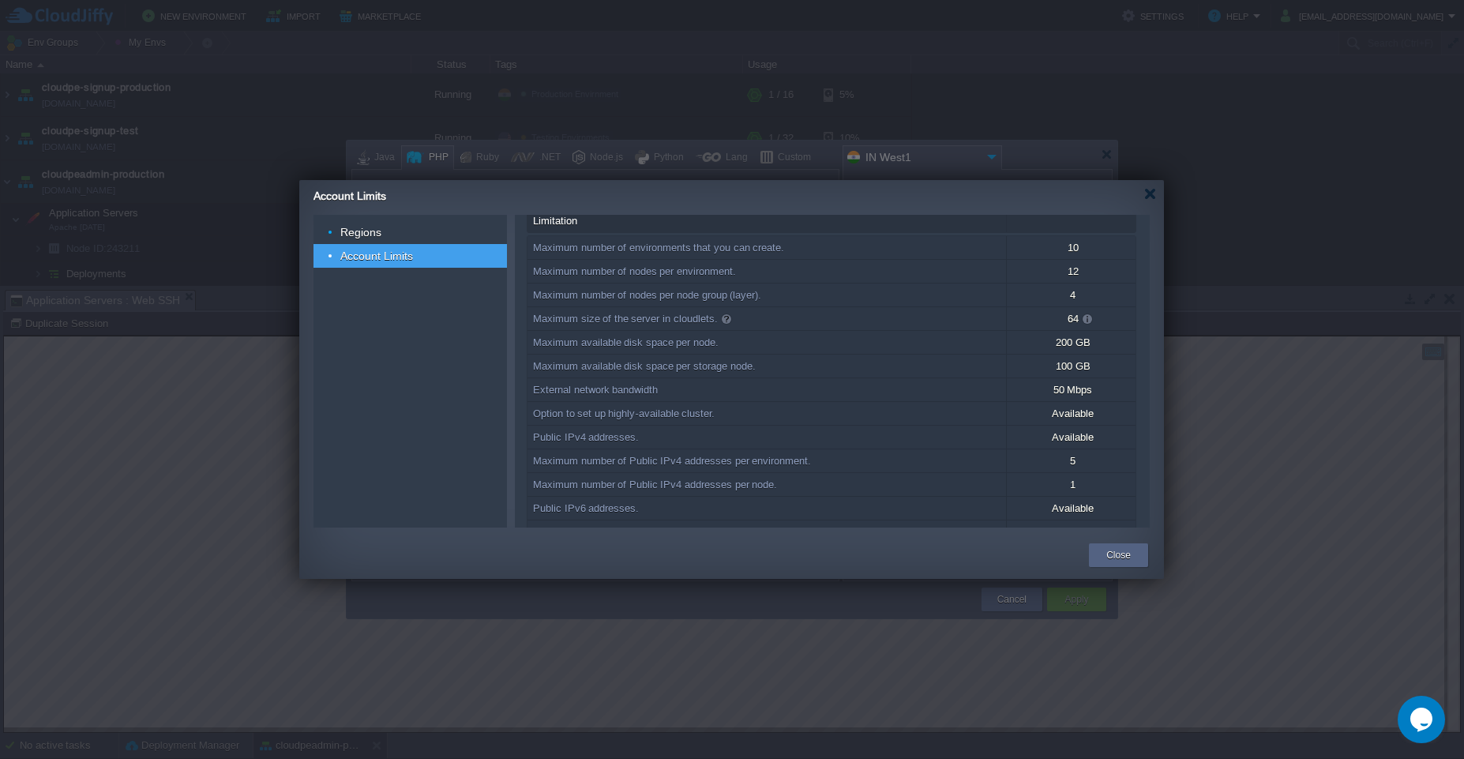
click at [731, 193] on div "Account Limits" at bounding box center [738, 194] width 850 height 28
click at [731, 194] on div at bounding box center [1150, 194] width 12 height 12
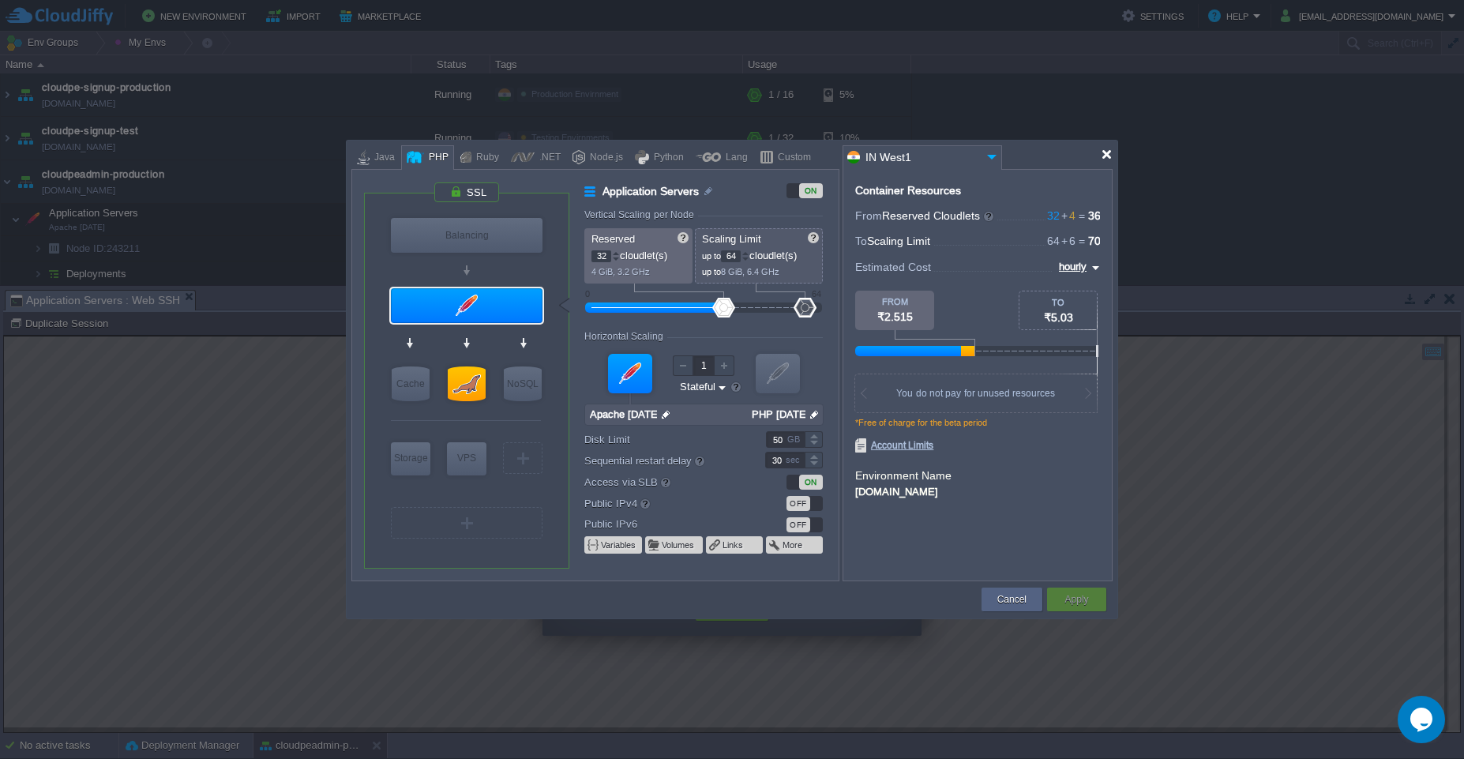
click at [731, 156] on div at bounding box center [1106, 154] width 12 height 12
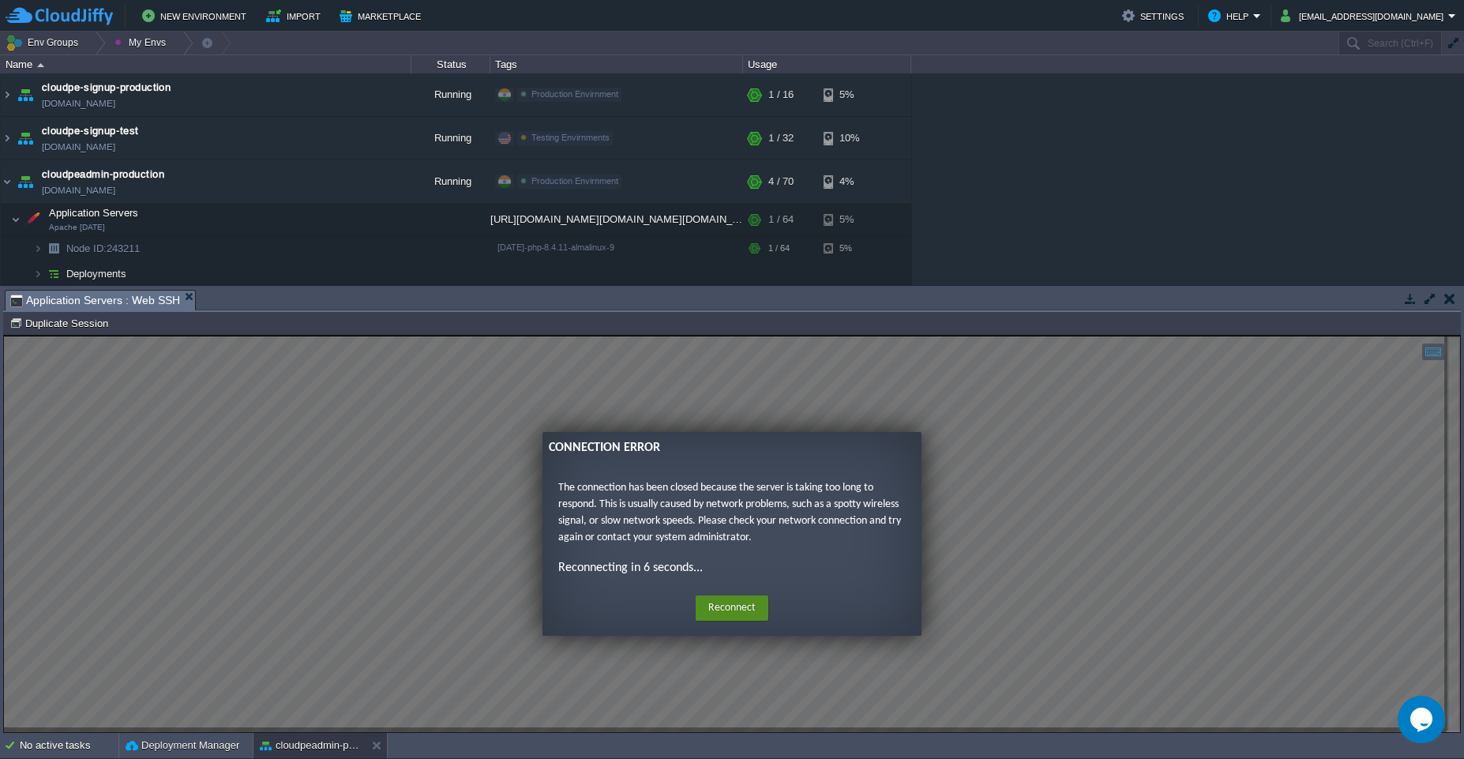
click at [731, 611] on button "Reconnect" at bounding box center [731, 607] width 73 height 25
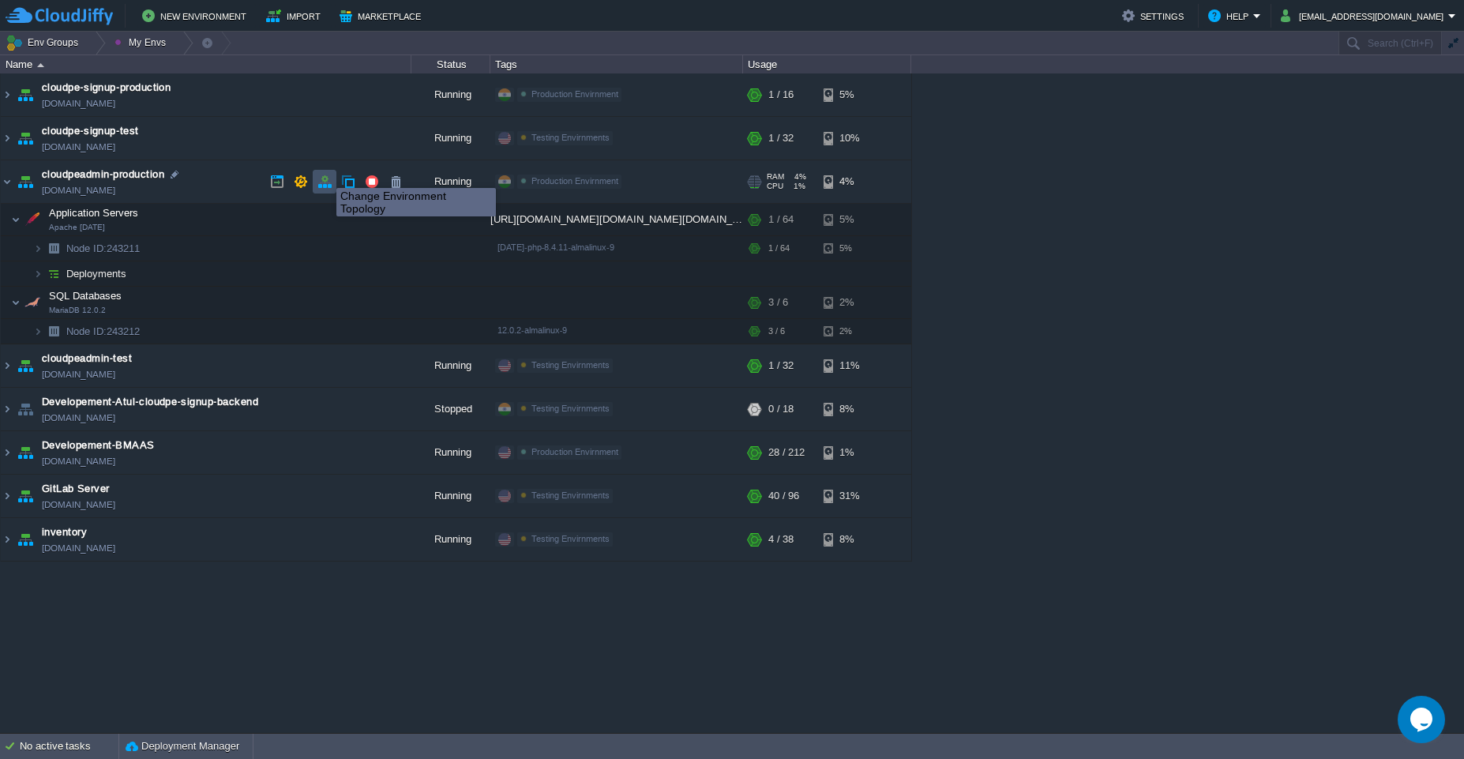
click at [324, 174] on button "button" at bounding box center [324, 181] width 14 height 14
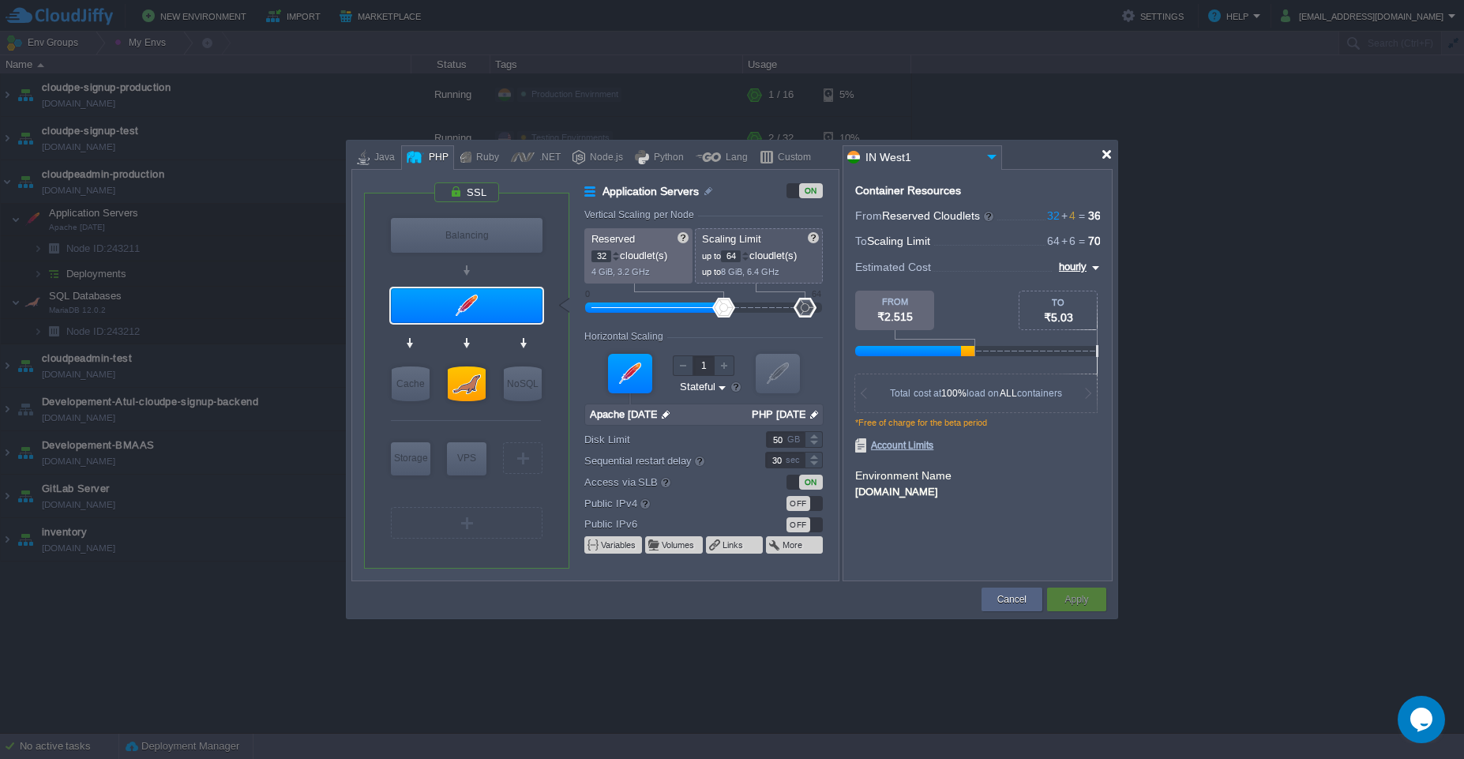
click at [731, 159] on div at bounding box center [1106, 154] width 12 height 12
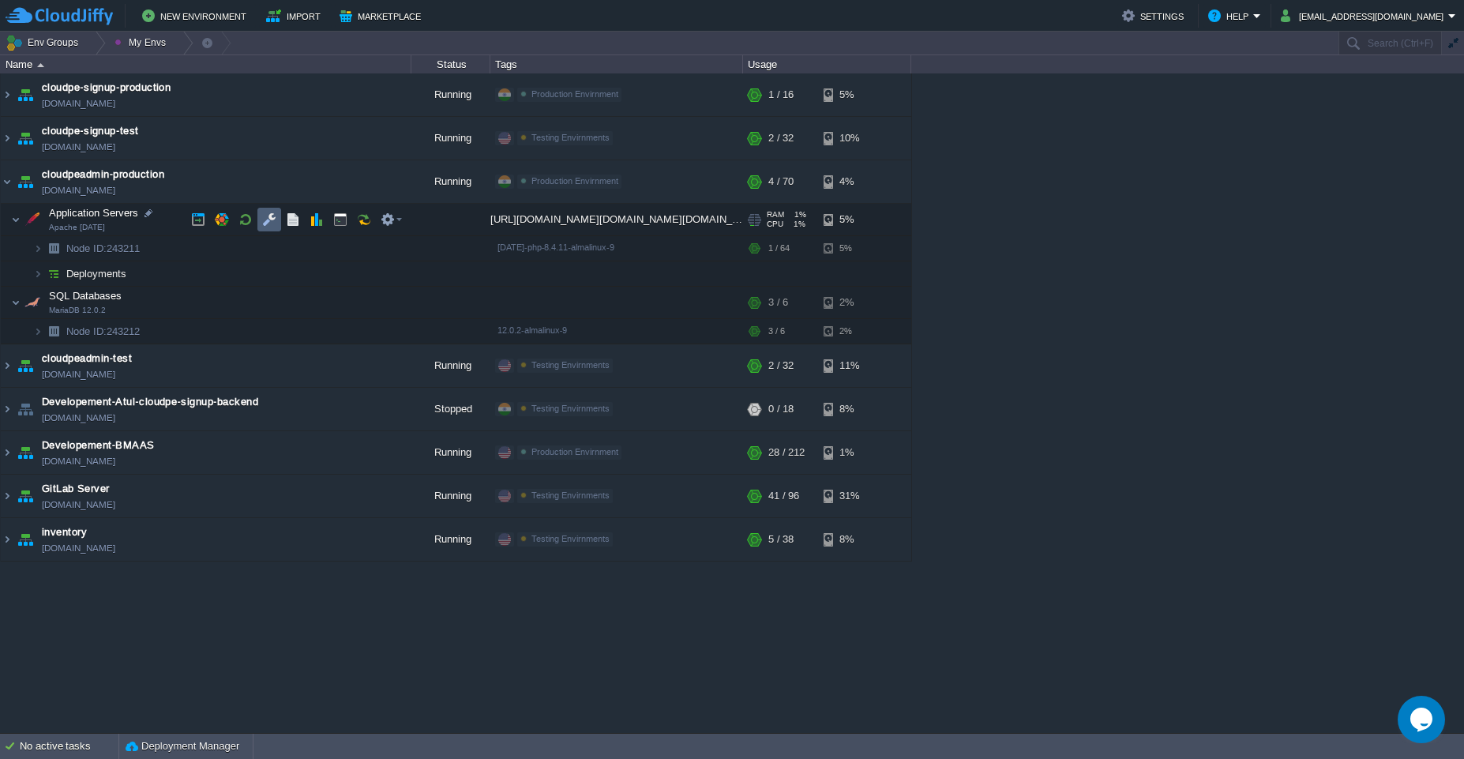
click at [262, 216] on button "button" at bounding box center [269, 219] width 14 height 14
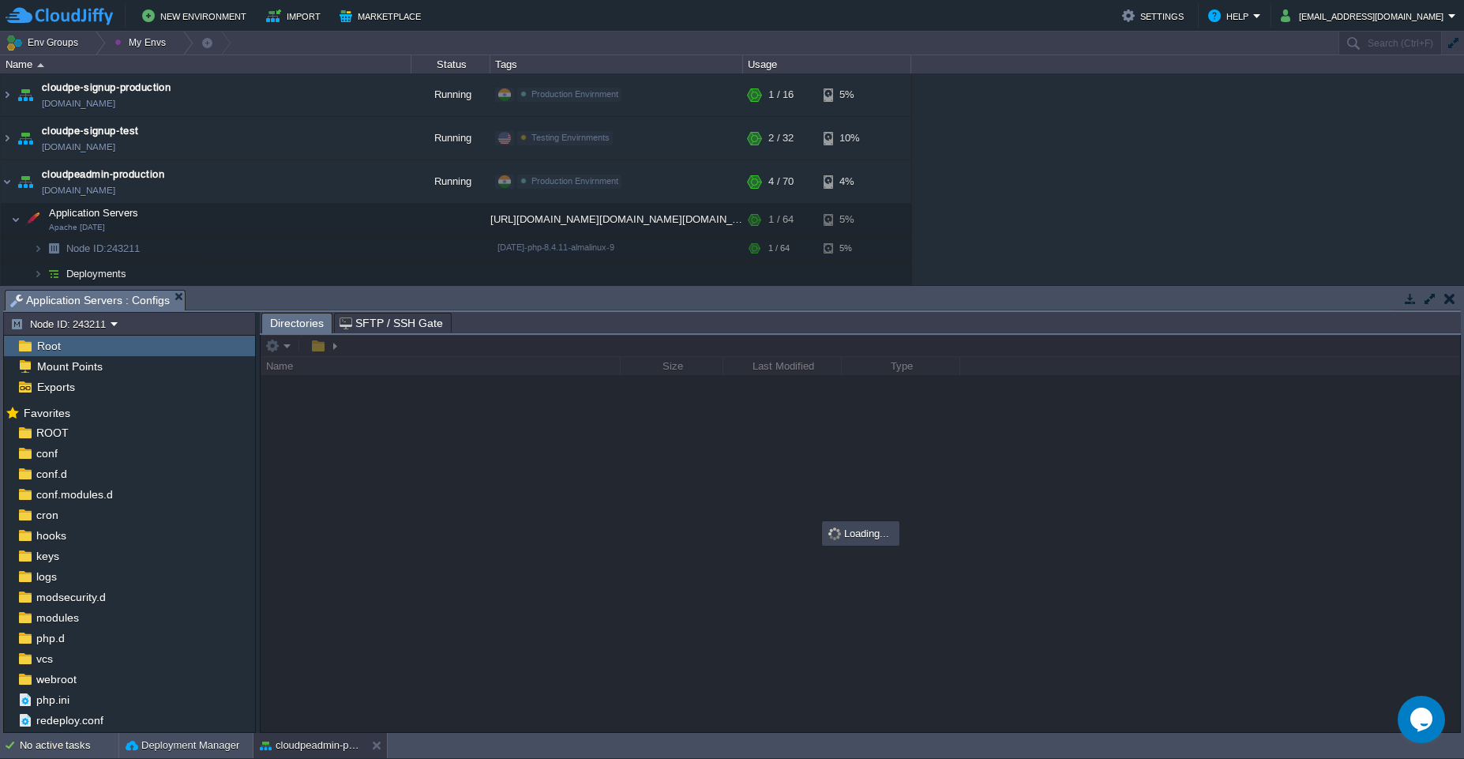
click at [731, 303] on button "button" at bounding box center [1430, 298] width 14 height 14
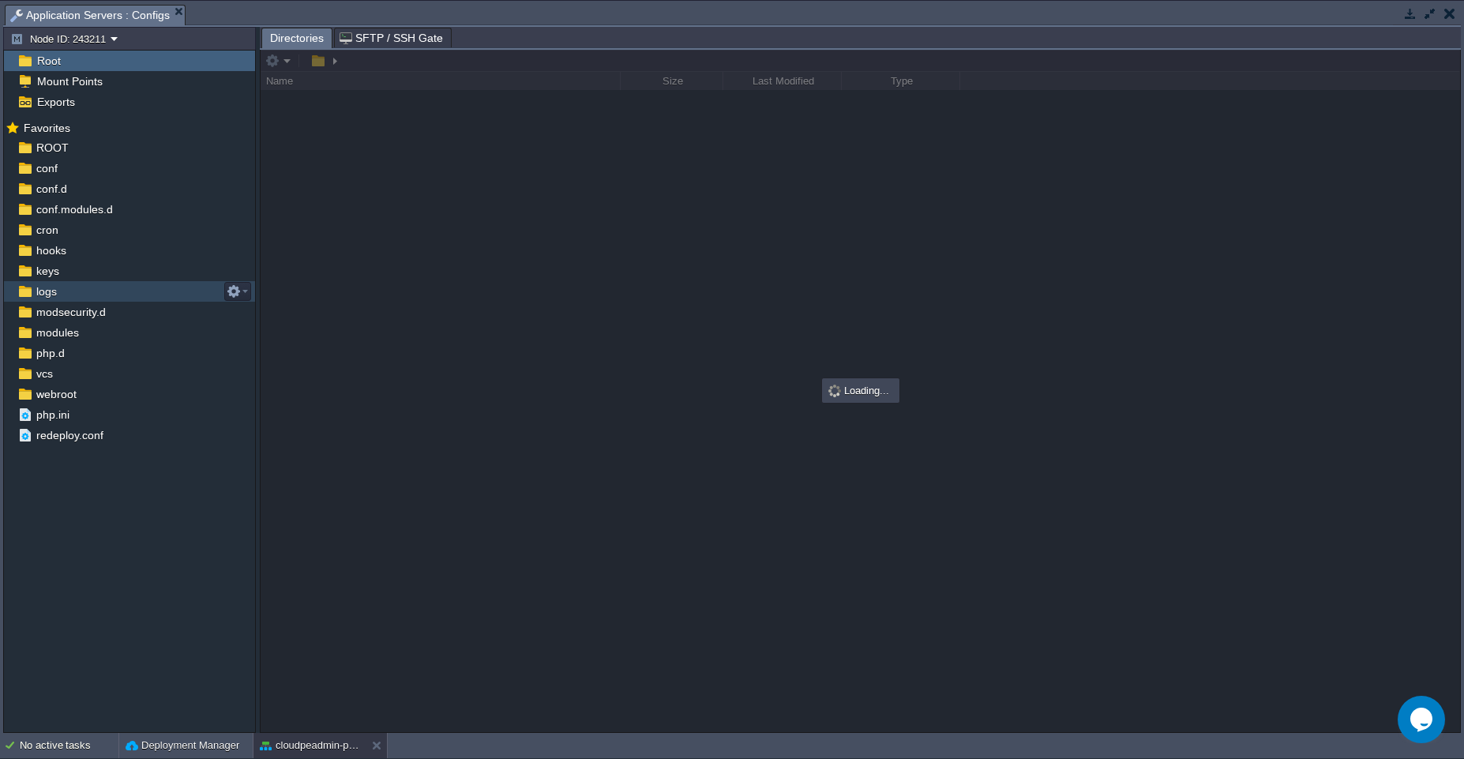
click at [50, 293] on span "logs" at bounding box center [46, 291] width 26 height 14
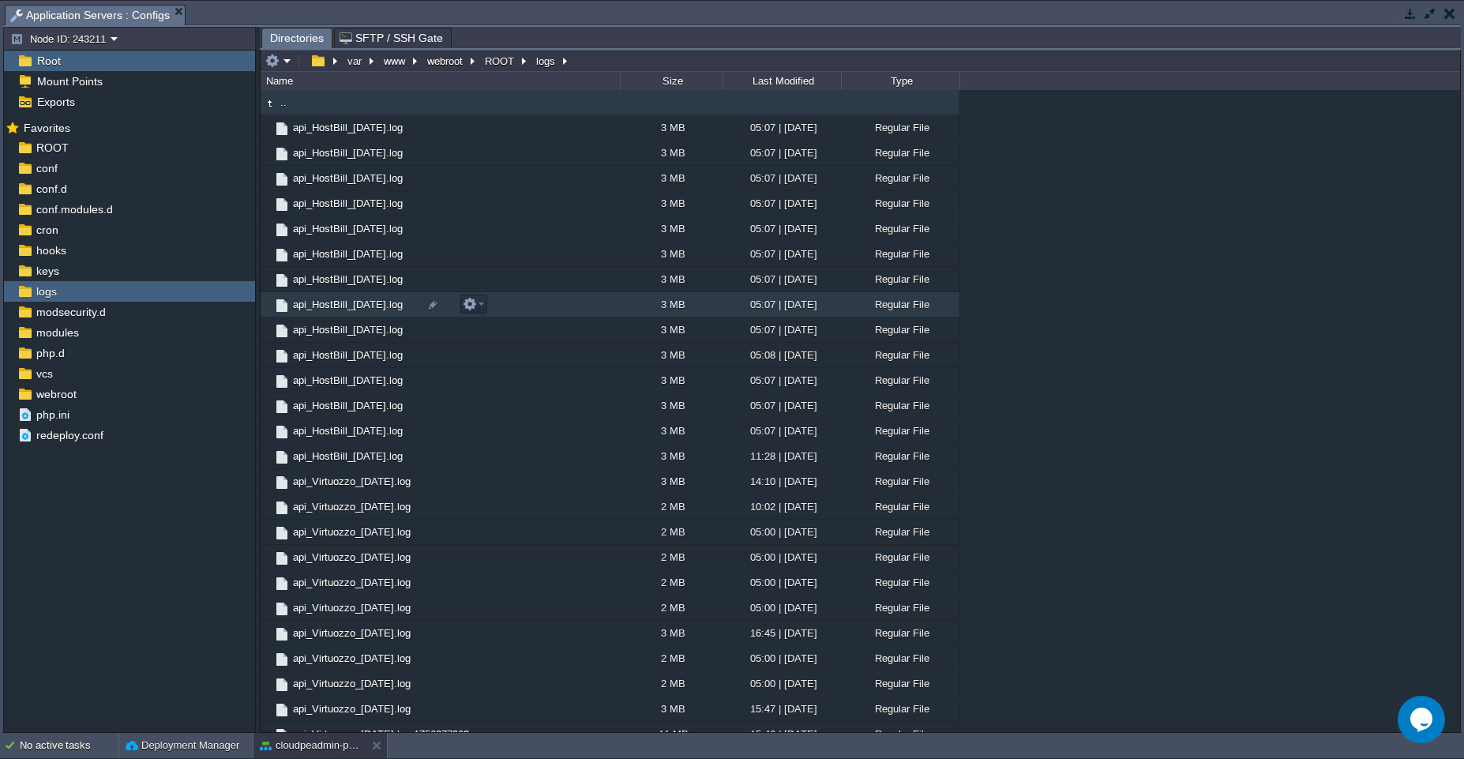
scroll to position [1606, 0]
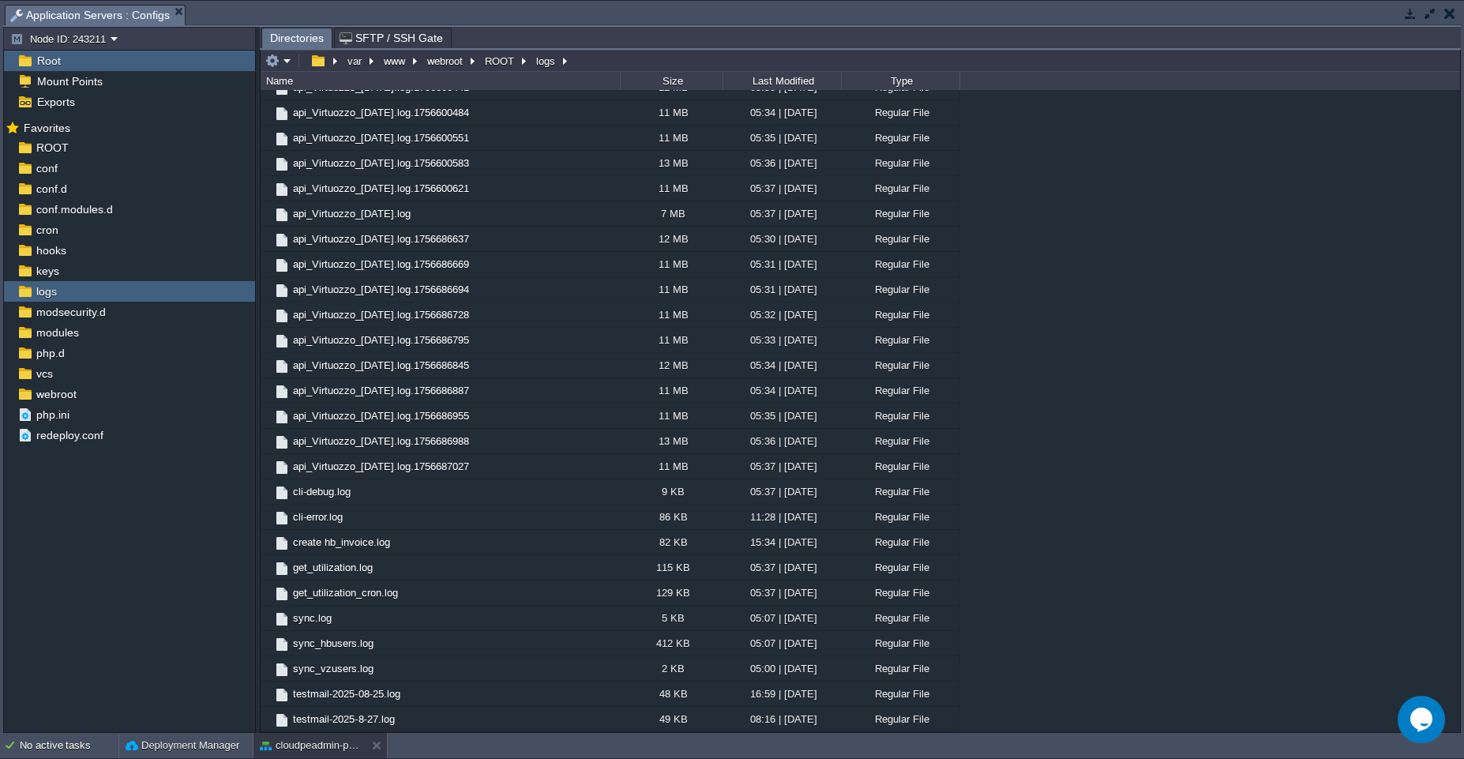
click at [731, 10] on button "button" at bounding box center [1449, 13] width 11 height 14
